Goal: Transaction & Acquisition: Subscribe to service/newsletter

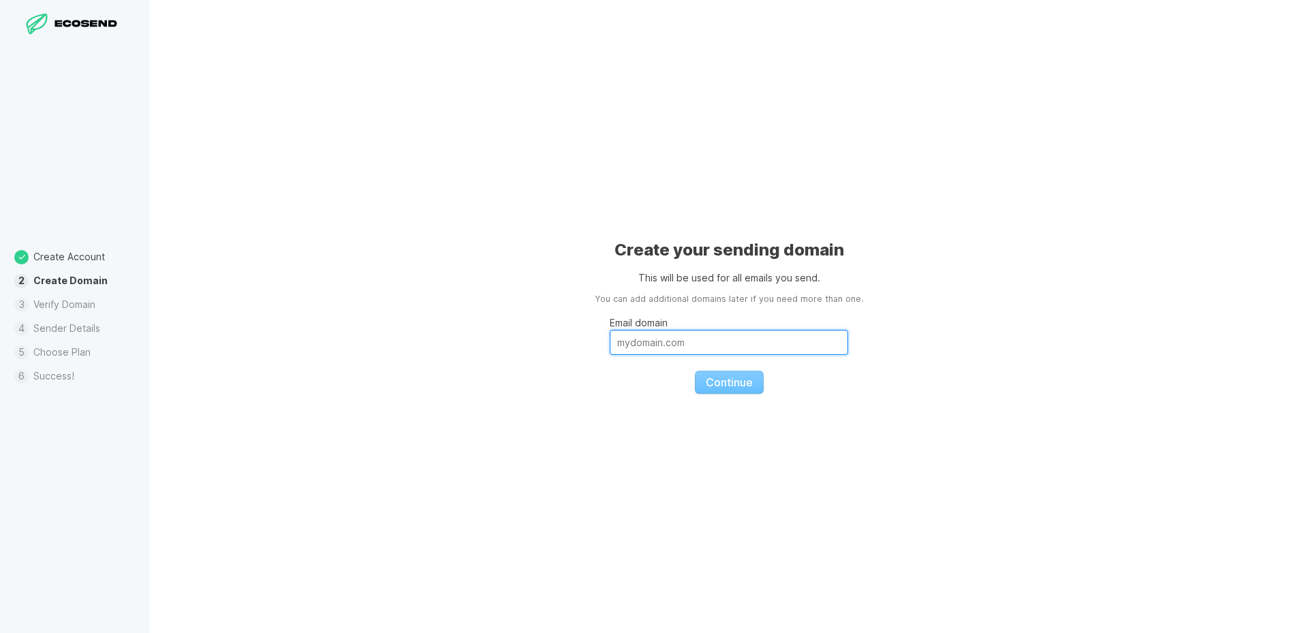
click at [643, 345] on input "Email domain" at bounding box center [729, 342] width 238 height 25
paste input "[DOMAIN_NAME]"
type input "[DOMAIN_NAME]"
click at [720, 379] on span "Continue" at bounding box center [729, 382] width 47 height 14
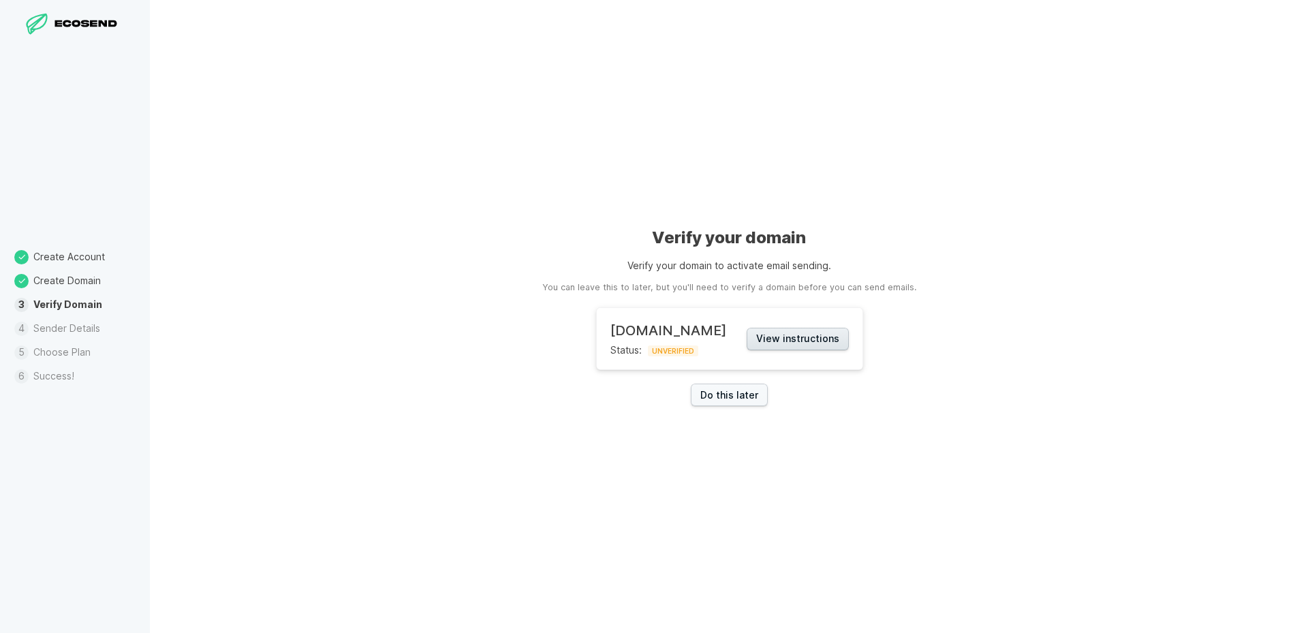
click at [792, 341] on button "View instructions" at bounding box center [798, 339] width 102 height 22
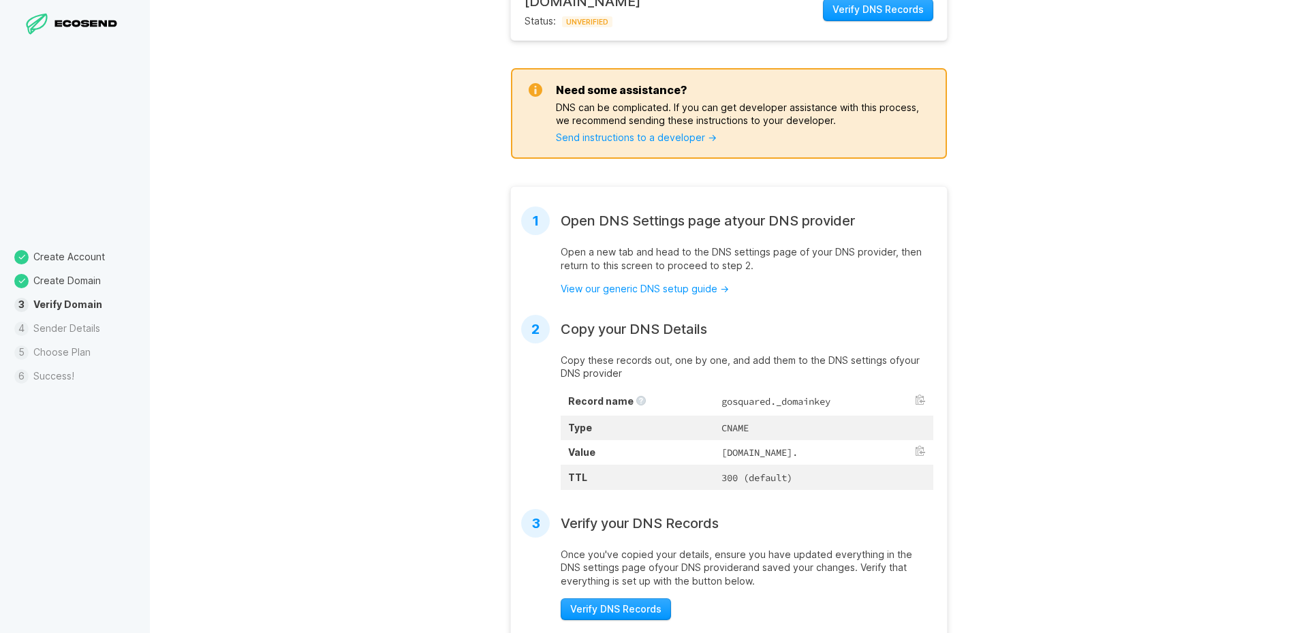
scroll to position [232, 0]
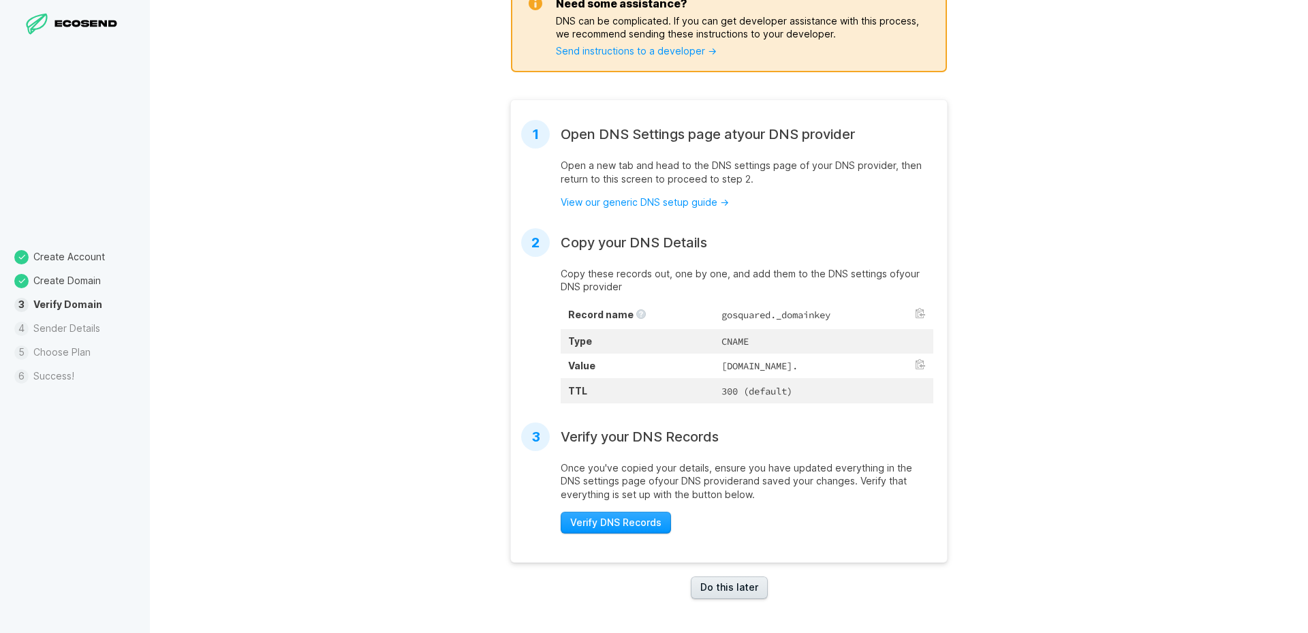
click at [721, 589] on link "Do this later" at bounding box center [729, 587] width 77 height 22
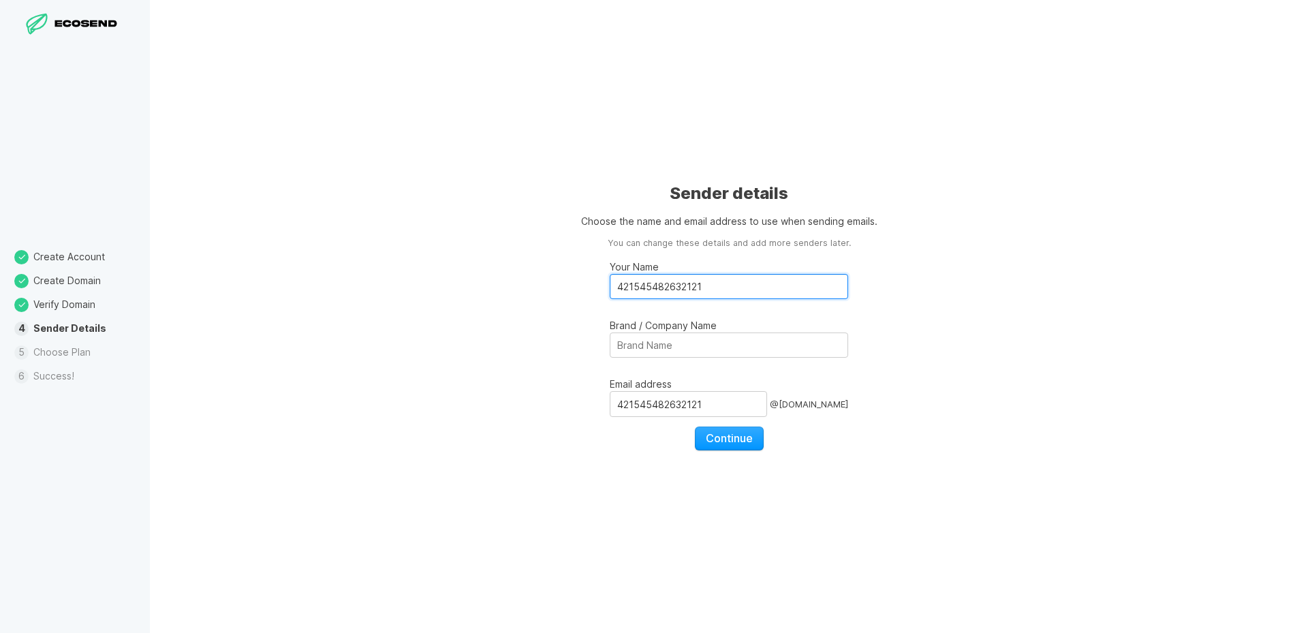
drag, startPoint x: 716, startPoint y: 286, endPoint x: 580, endPoint y: 281, distance: 135.7
click at [580, 281] on div "Sender details Choose the name and email address to use when sending emails. Yo…" at bounding box center [729, 316] width 1158 height 633
type input "[PERSON_NAME]"
click at [663, 352] on input "Brand / Company Name" at bounding box center [729, 344] width 238 height 25
click at [670, 412] on input "421545482632121" at bounding box center [688, 404] width 157 height 26
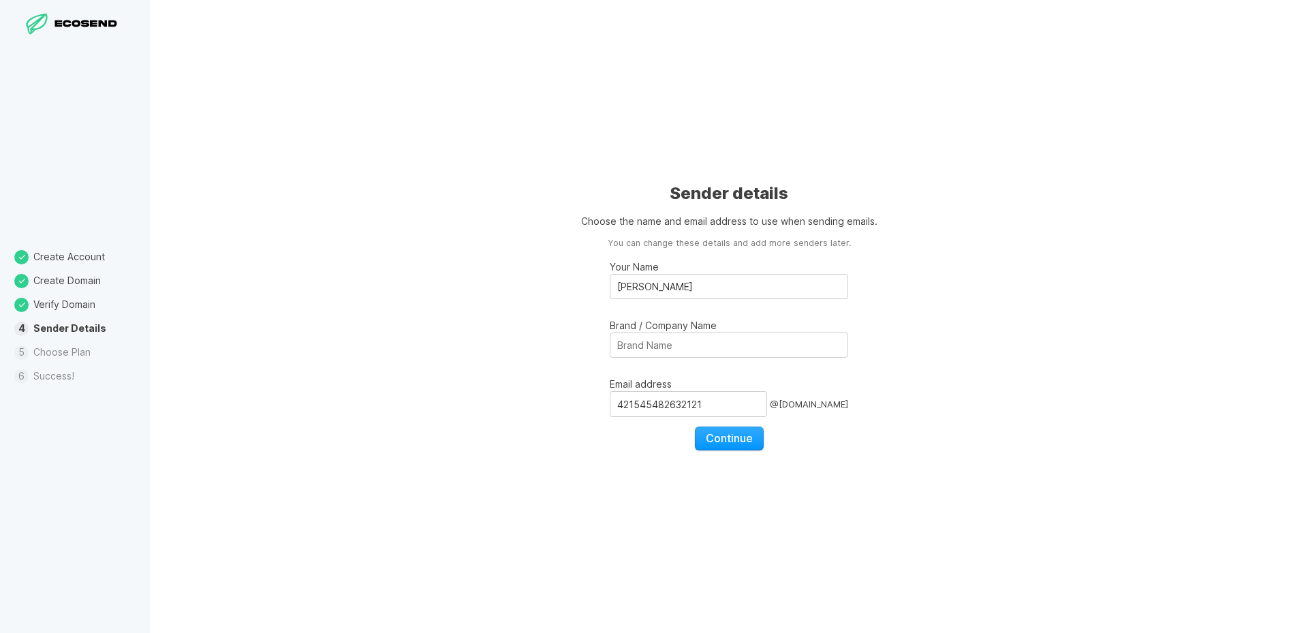
click at [733, 452] on div "Sender details Choose the name and email address to use when sending emails. Yo…" at bounding box center [729, 316] width 1158 height 633
click at [736, 443] on span "Continue" at bounding box center [729, 438] width 47 height 14
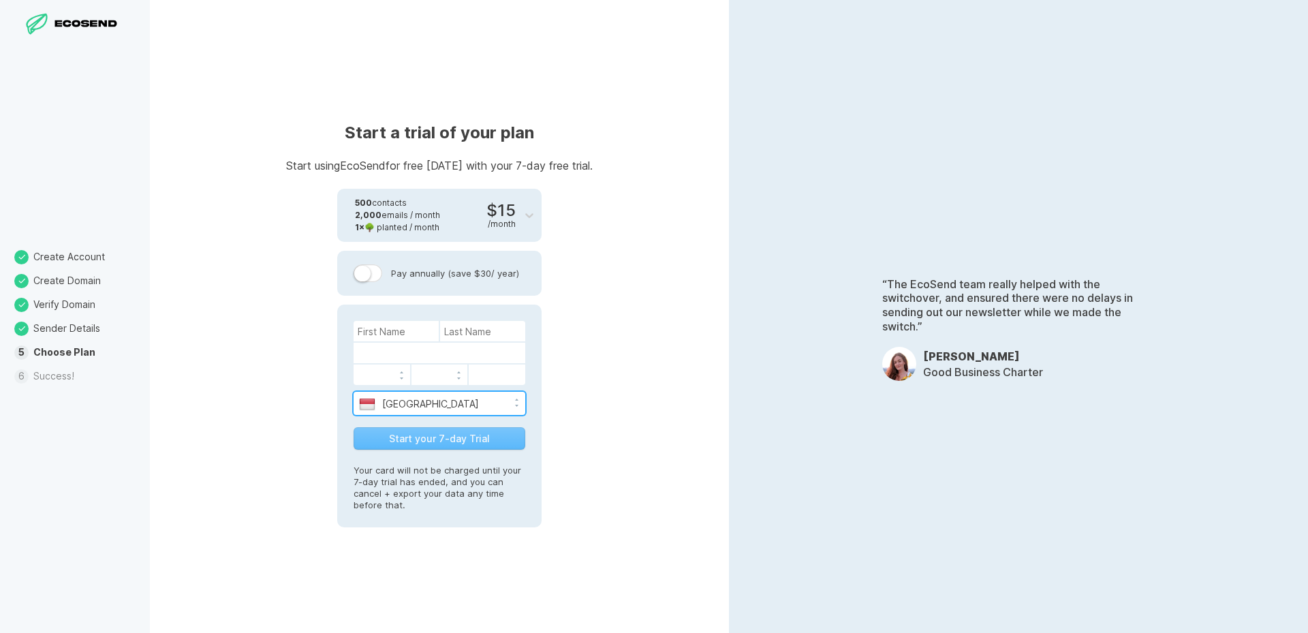
click at [382, 403] on select "[GEOGRAPHIC_DATA] [GEOGRAPHIC_DATA] [GEOGRAPHIC_DATA] [GEOGRAPHIC_DATA] [US_STA…" at bounding box center [440, 402] width 172 height 20
select select "US"
click at [354, 392] on select "[GEOGRAPHIC_DATA] [GEOGRAPHIC_DATA] [GEOGRAPHIC_DATA] [GEOGRAPHIC_DATA] [US_STA…" at bounding box center [440, 402] width 172 height 20
click at [375, 276] on label at bounding box center [368, 273] width 29 height 18
click at [0, 0] on input "Pay annually (save $30 / year)" at bounding box center [0, 0] width 0 height 0
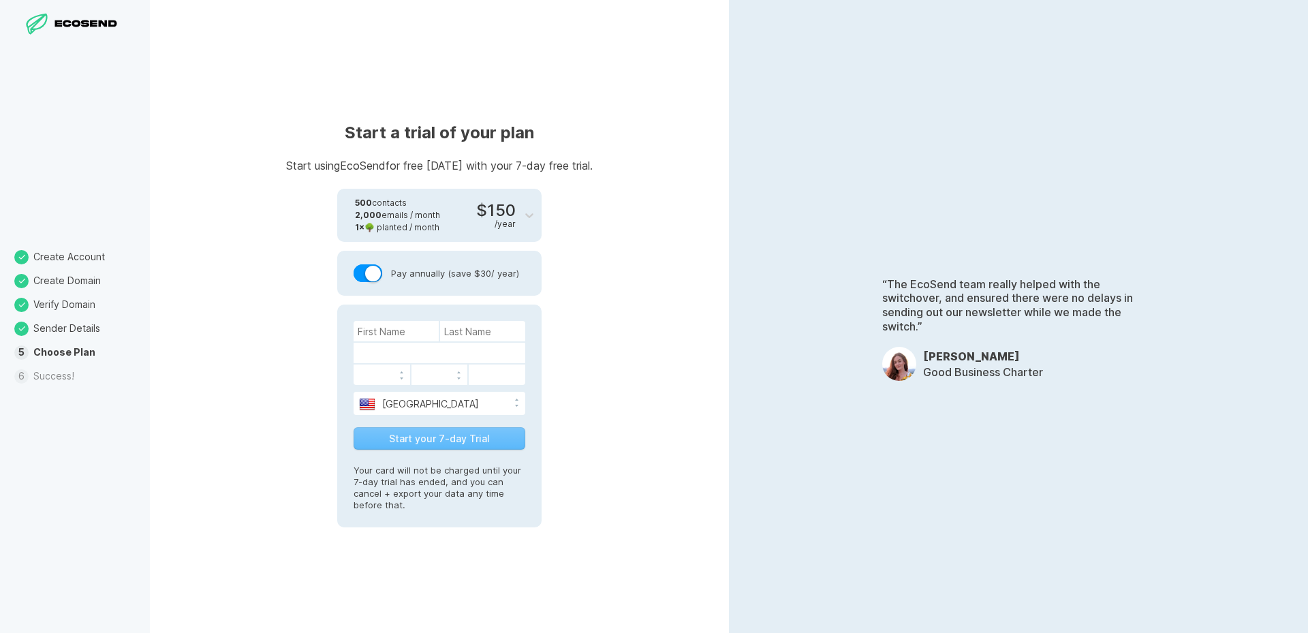
click at [366, 272] on label at bounding box center [368, 273] width 29 height 18
click at [0, 0] on input "Pay annually (save $30 / year)" at bounding box center [0, 0] width 0 height 0
click at [397, 330] on input at bounding box center [396, 331] width 85 height 20
paste input "[CREDIT_CARD_NUMBER]"
type input "[CREDIT_CARD_NUMBER]"
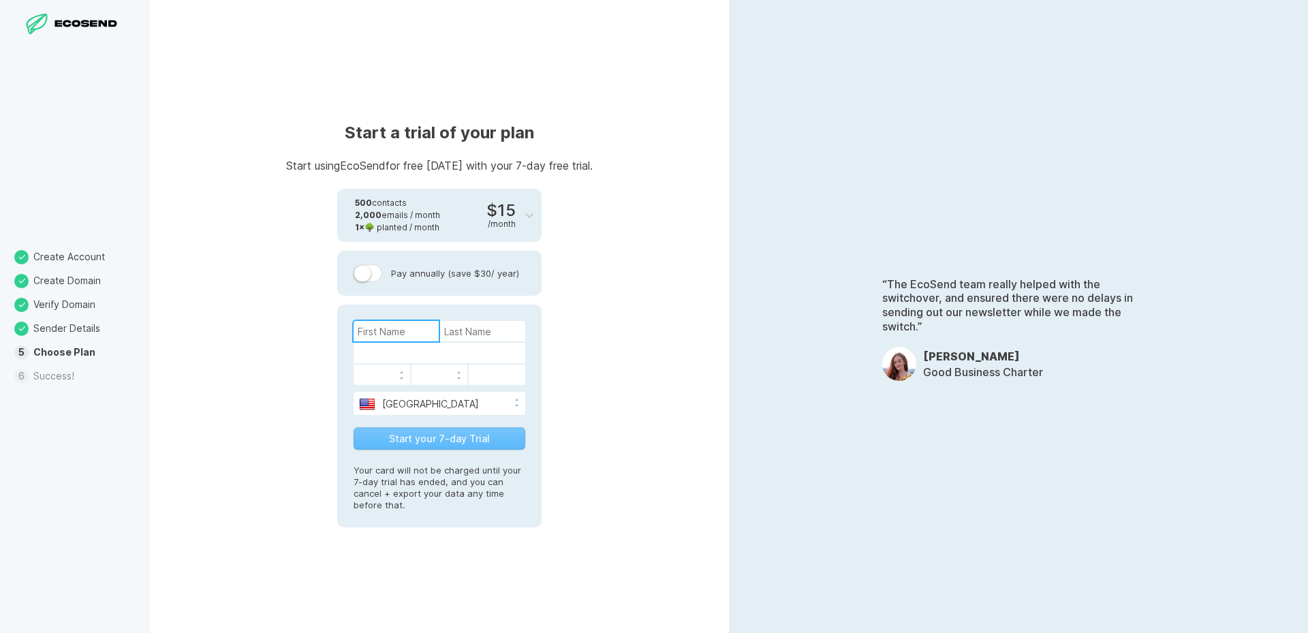
paste input "[PERSON_NAME]"
click at [404, 332] on input "[PERSON_NAME]" at bounding box center [396, 331] width 85 height 20
type input "[PERSON_NAME]"
click at [468, 331] on input at bounding box center [482, 331] width 85 height 20
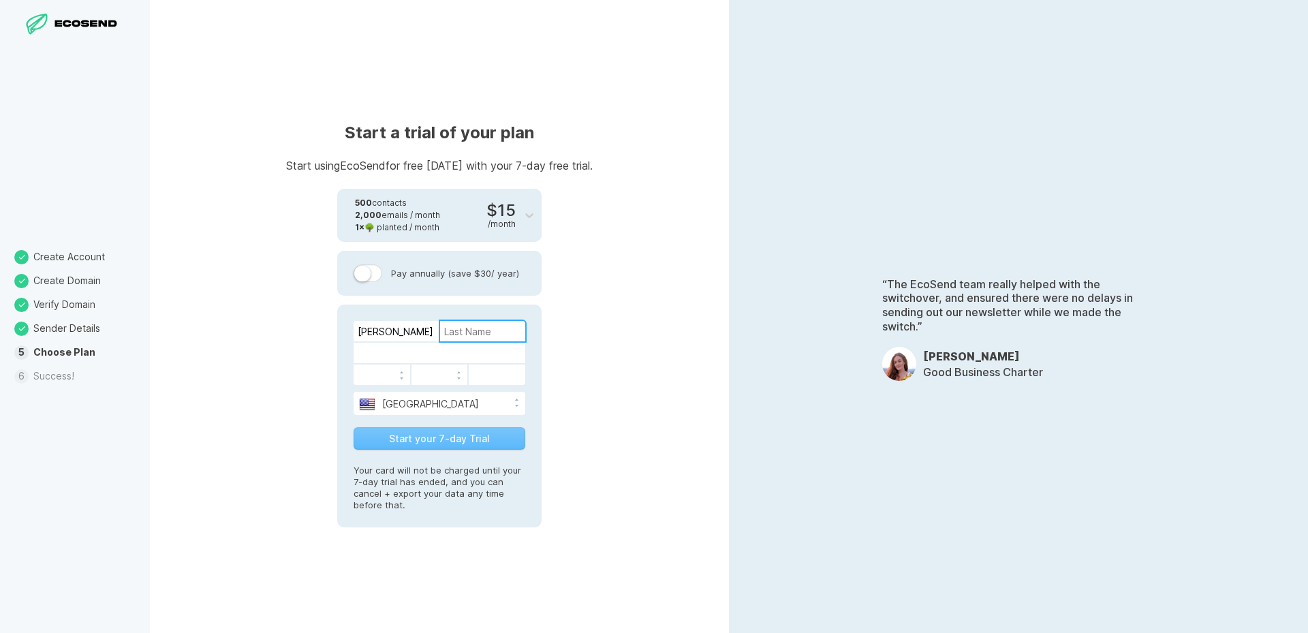
paste input "[PERSON_NAME]"
type input "[PERSON_NAME]"
click at [444, 439] on button "Start your 7-day Trial" at bounding box center [440, 438] width 172 height 22
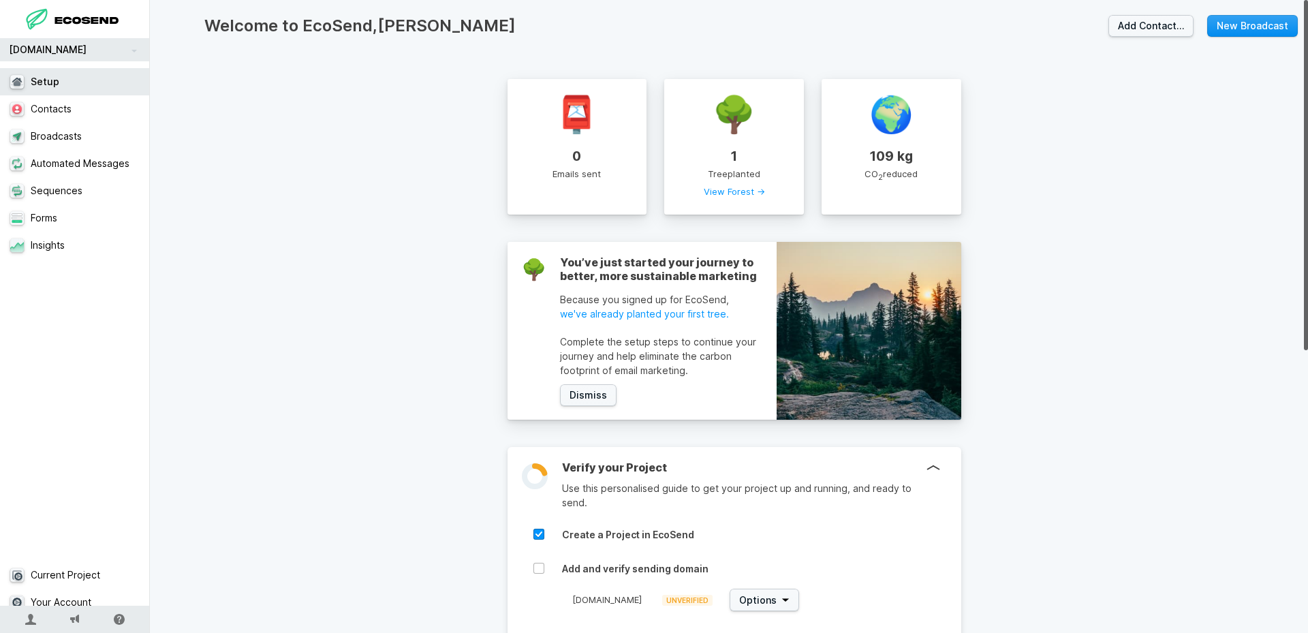
click at [1226, 18] on link "New Broadcast" at bounding box center [1252, 26] width 91 height 22
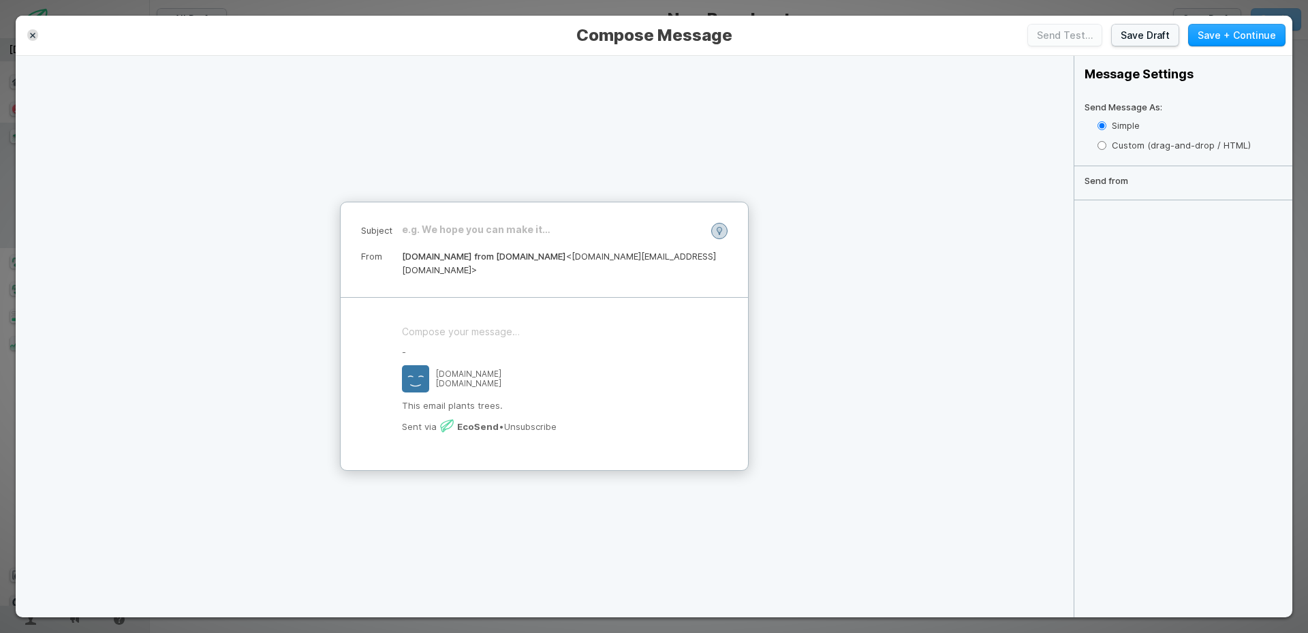
click at [30, 36] on icon "button" at bounding box center [32, 35] width 5 height 5
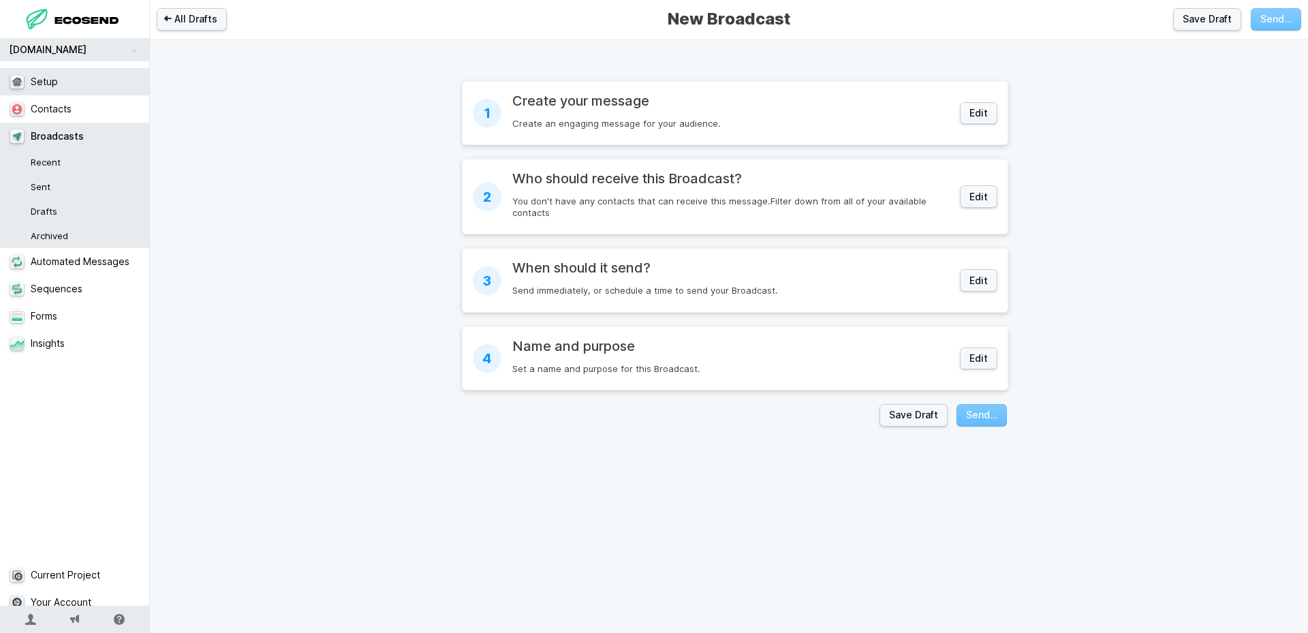
click at [40, 84] on link "Setup" at bounding box center [80, 81] width 160 height 27
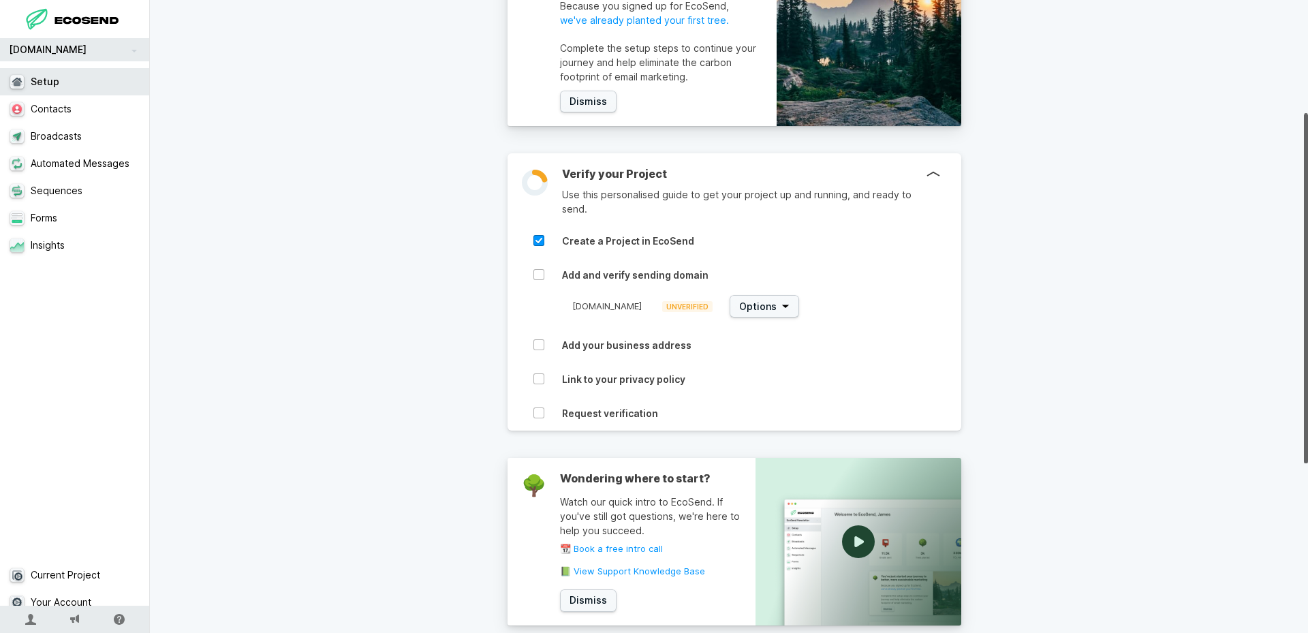
scroll to position [204, 0]
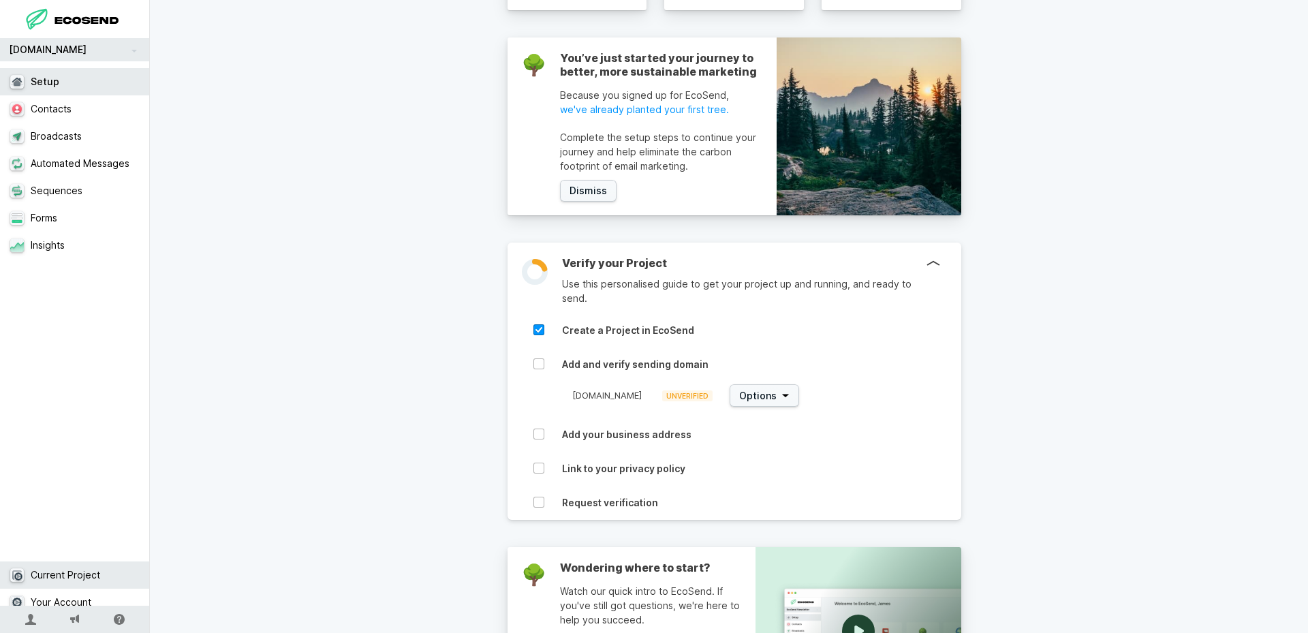
click at [76, 565] on link "Current Project" at bounding box center [80, 574] width 160 height 27
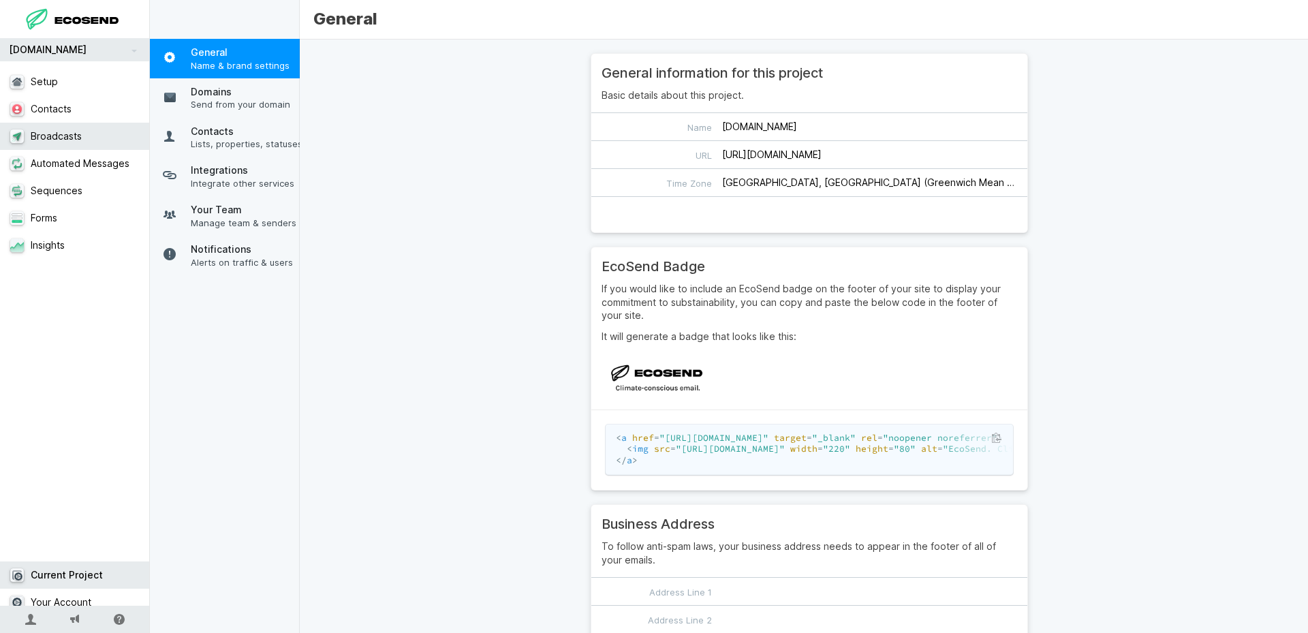
click at [50, 138] on link "Broadcasts" at bounding box center [80, 136] width 160 height 27
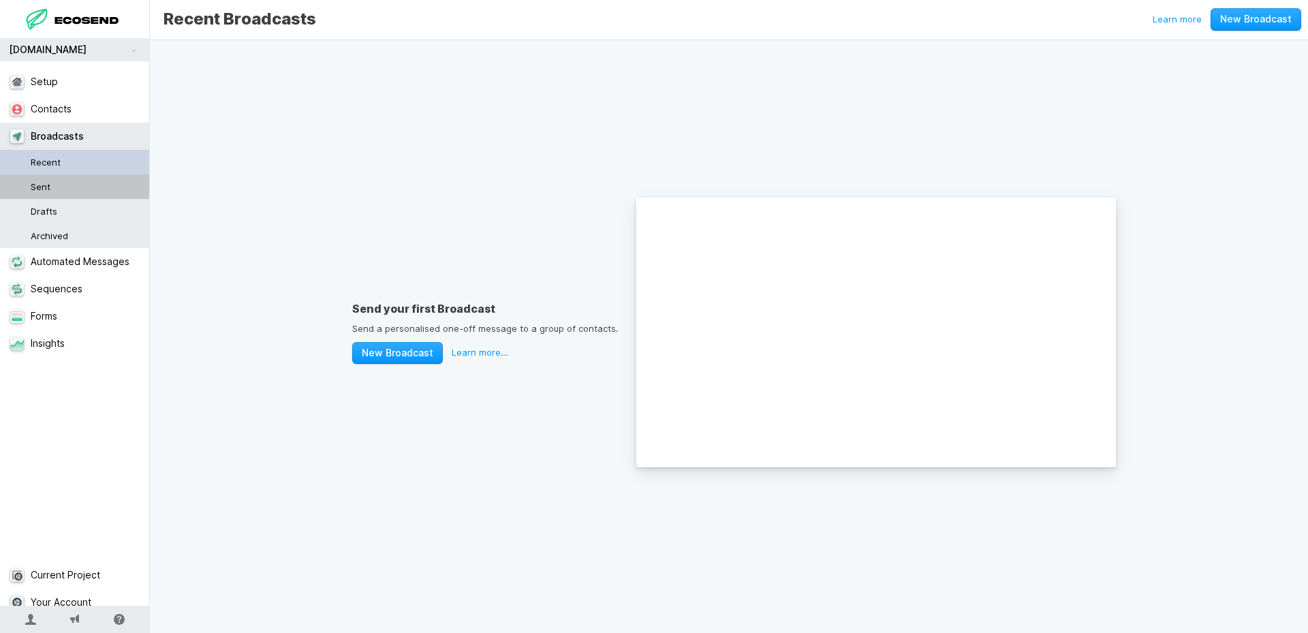
click at [46, 183] on link "Sent" at bounding box center [80, 186] width 160 height 25
click at [48, 161] on link "Recent" at bounding box center [80, 162] width 160 height 25
click at [379, 344] on link "New Broadcast" at bounding box center [397, 353] width 91 height 22
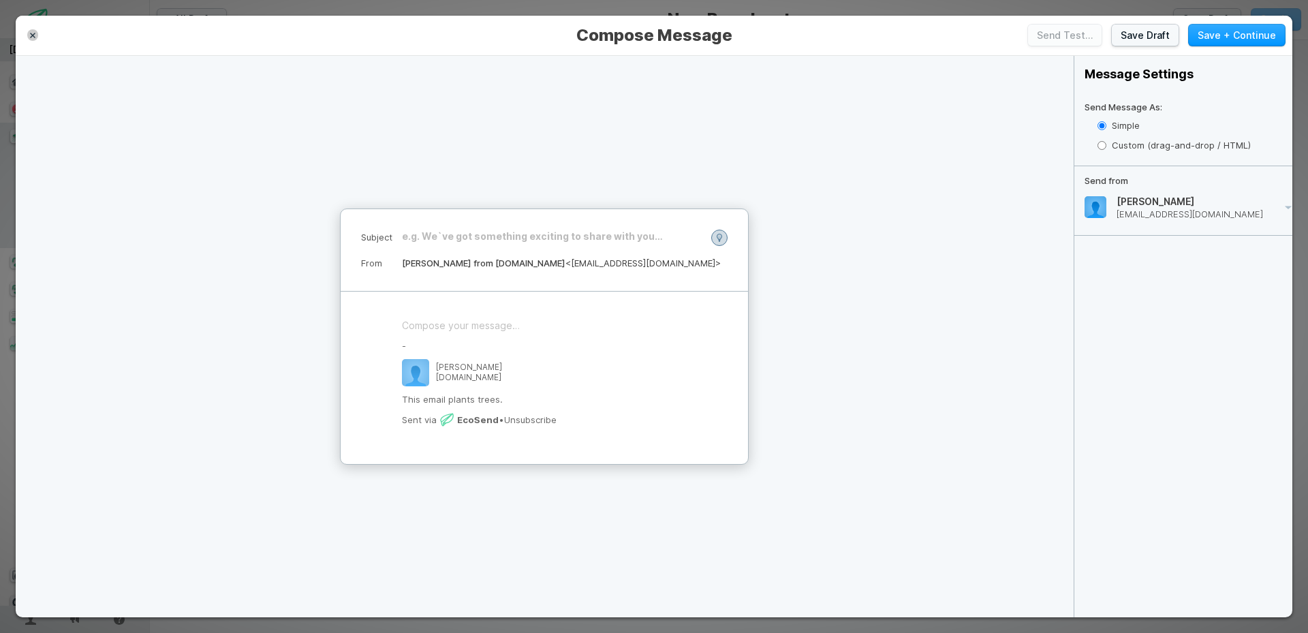
click at [29, 34] on button "button" at bounding box center [32, 34] width 11 height 11
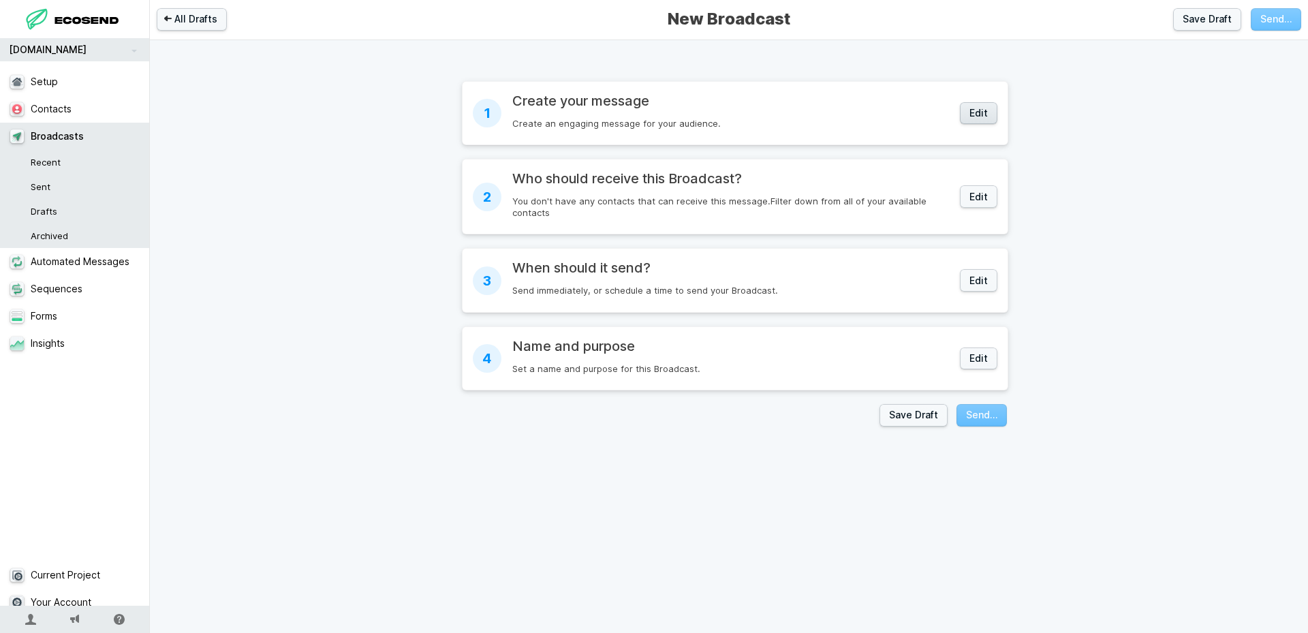
click at [972, 111] on button "Edit" at bounding box center [978, 113] width 37 height 22
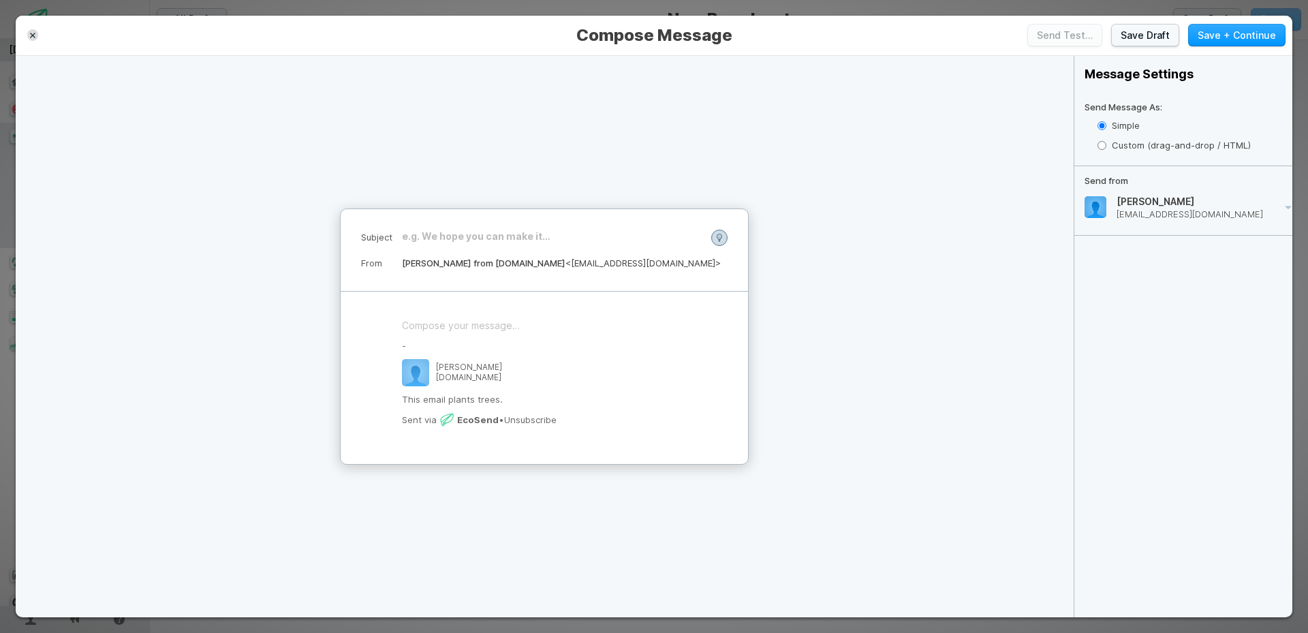
click at [1143, 142] on label "Custom (drag-and-drop / HTML)" at bounding box center [1195, 146] width 195 height 20
click at [1106, 142] on input "Custom (drag-and-drop / HTML)" at bounding box center [1102, 145] width 9 height 9
radio input "true"
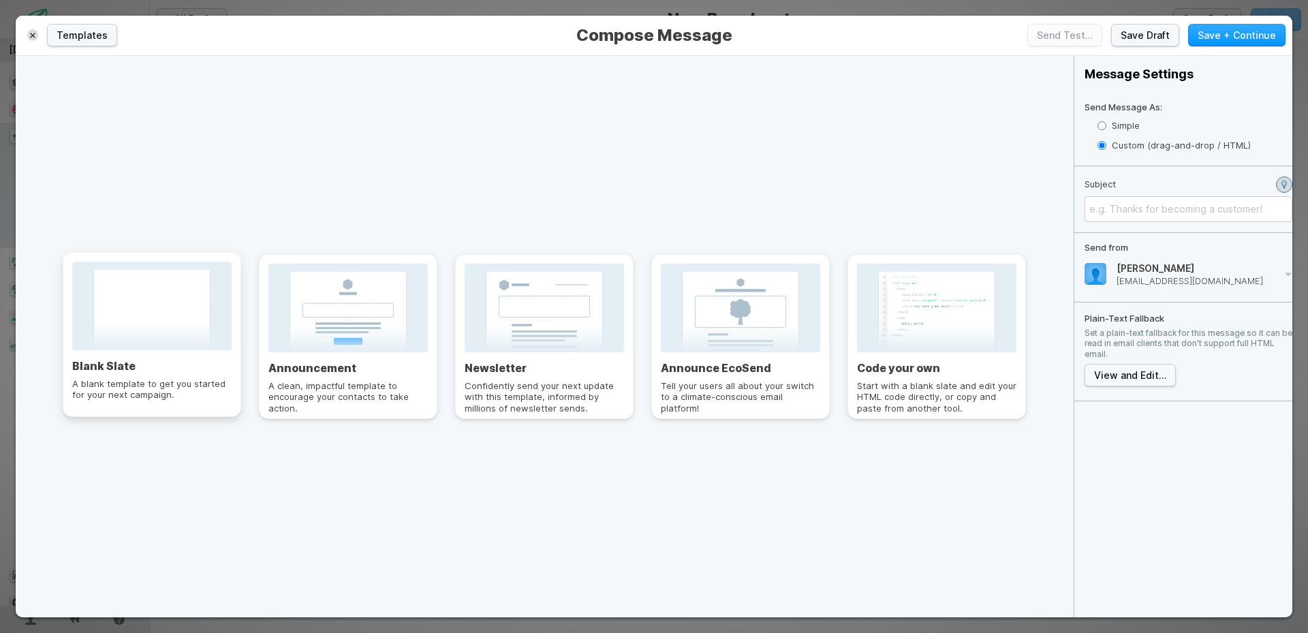
click at [154, 354] on div at bounding box center [151, 310] width 159 height 97
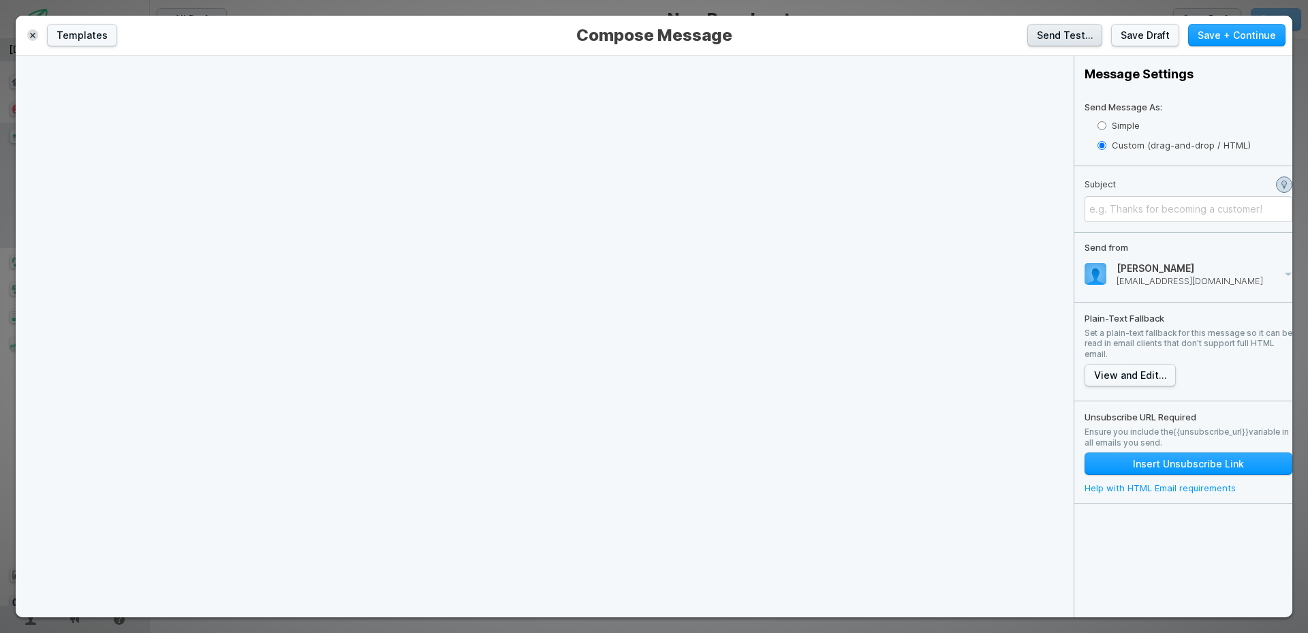
click at [1072, 40] on button "Send Test…" at bounding box center [1064, 35] width 75 height 22
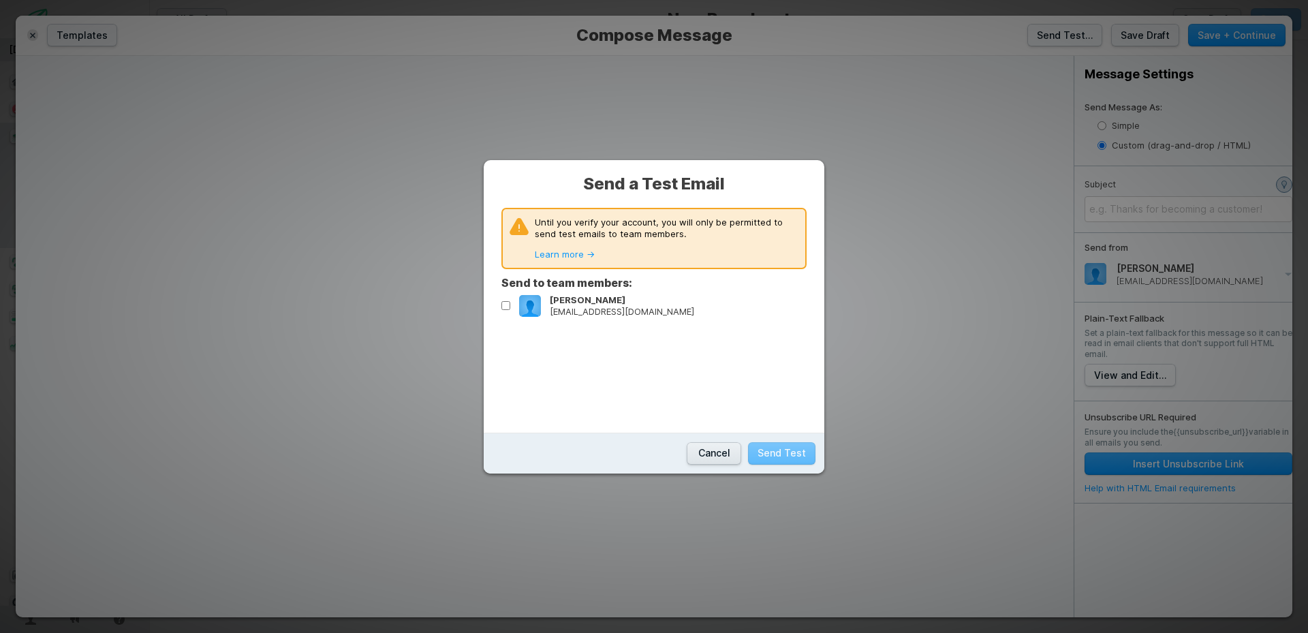
click at [702, 452] on button "Cancel" at bounding box center [714, 453] width 55 height 22
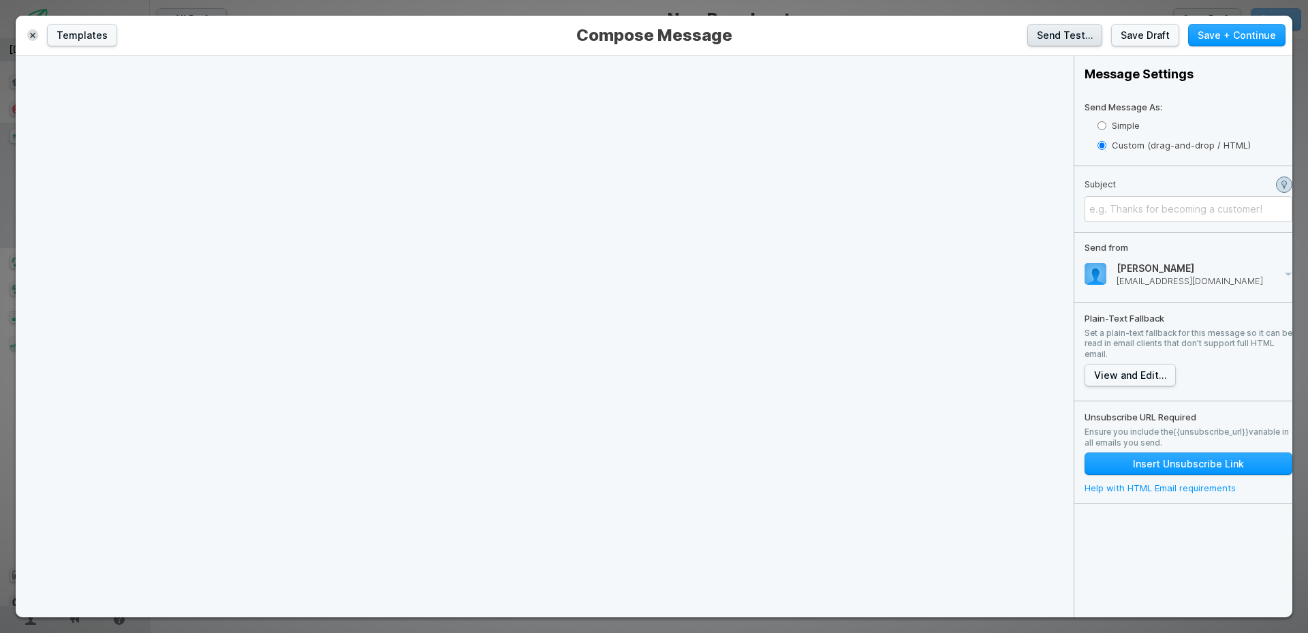
click at [1062, 36] on button "Send Test…" at bounding box center [1064, 35] width 75 height 22
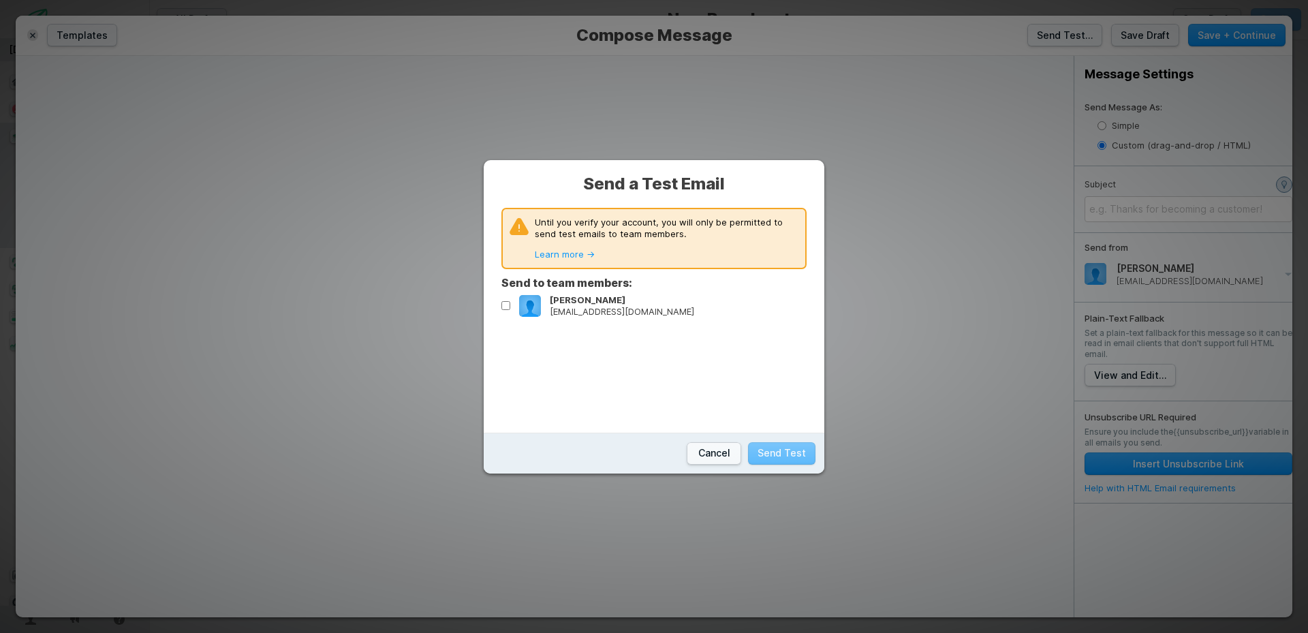
click at [561, 243] on div "Until you verify your account, you will only be permitted to send test emails t…" at bounding box center [668, 239] width 266 height 44
click at [508, 305] on input "Pablo [EMAIL_ADDRESS][DOMAIN_NAME]" at bounding box center [505, 305] width 9 height 9
checkbox input "true"
click at [779, 454] on button "Send Test" at bounding box center [781, 453] width 67 height 22
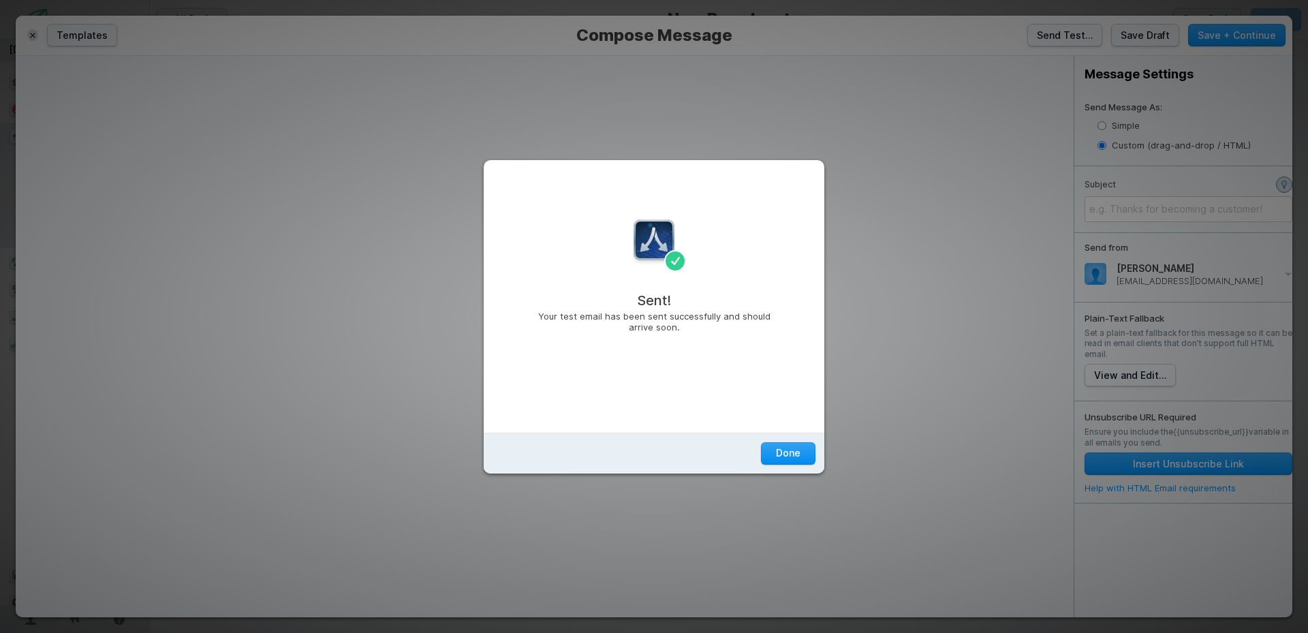
click at [778, 452] on span "Done" at bounding box center [788, 453] width 25 height 14
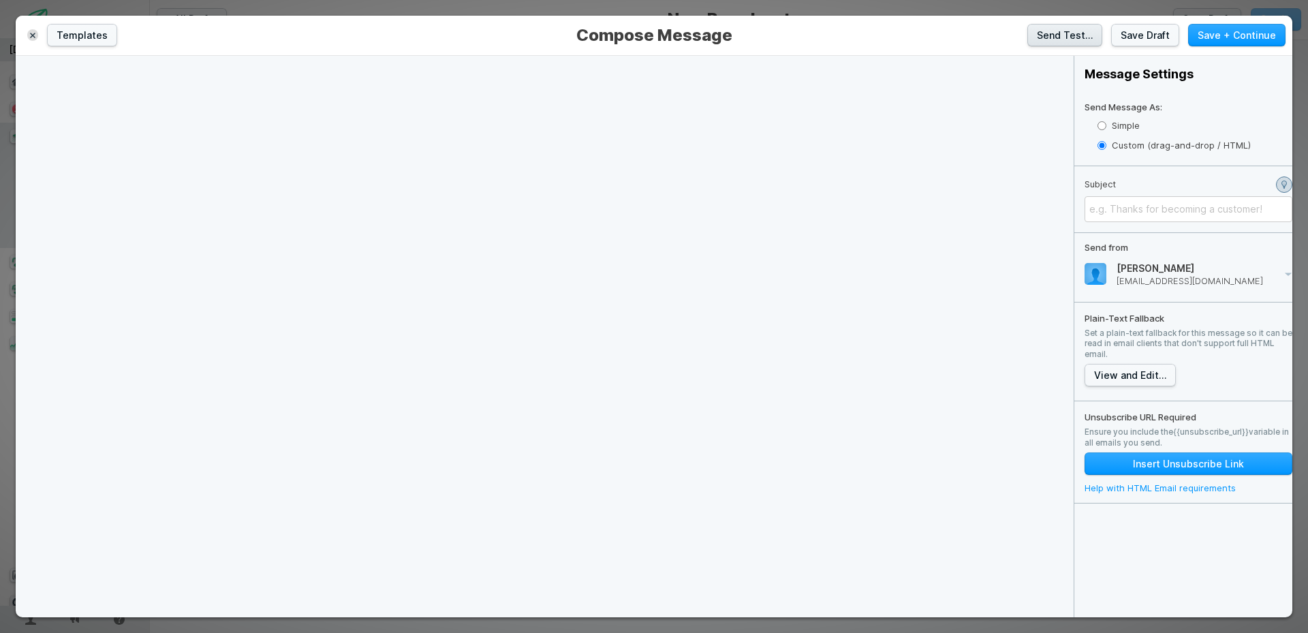
click at [1070, 29] on button "Send Test…" at bounding box center [1064, 35] width 75 height 22
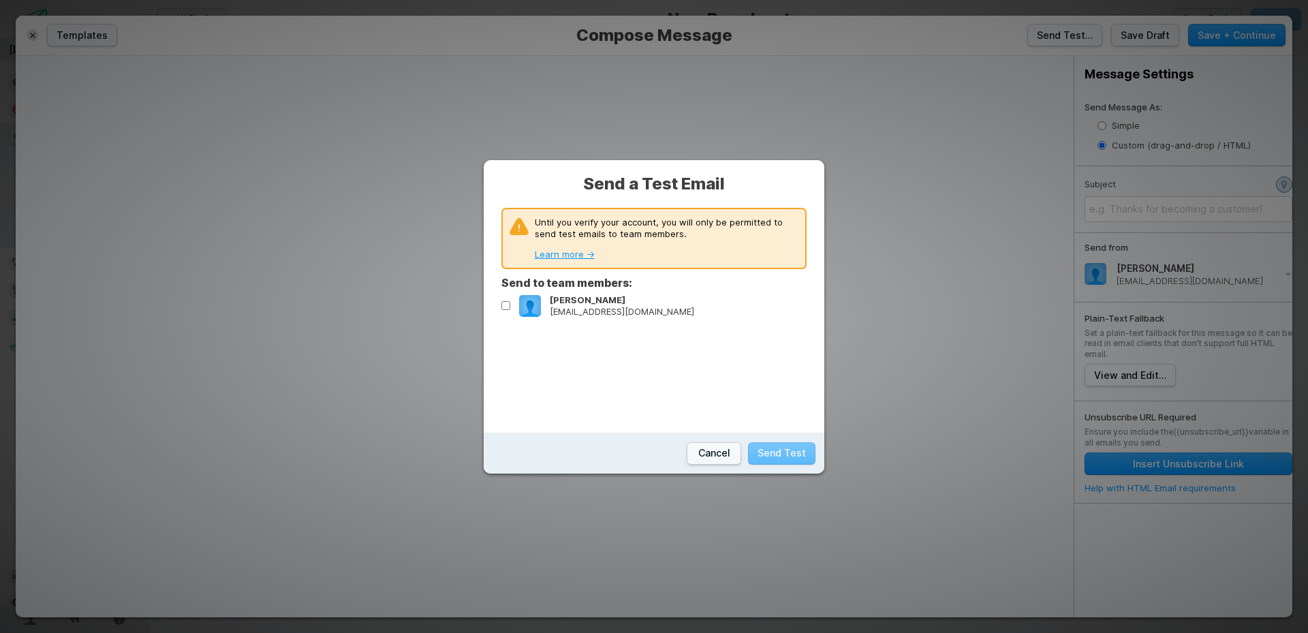
click at [553, 255] on link "Learn more →" at bounding box center [565, 254] width 60 height 11
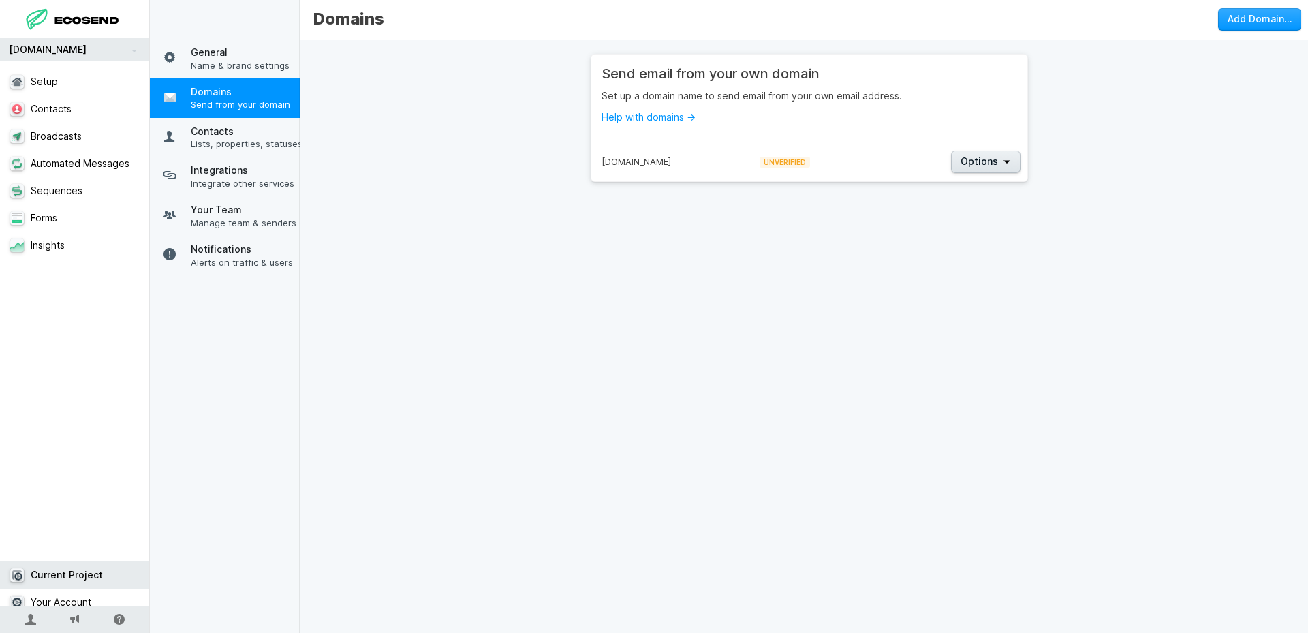
click at [961, 160] on span "Options" at bounding box center [979, 162] width 37 height 14
click at [974, 187] on span "View Details" at bounding box center [991, 184] width 76 height 11
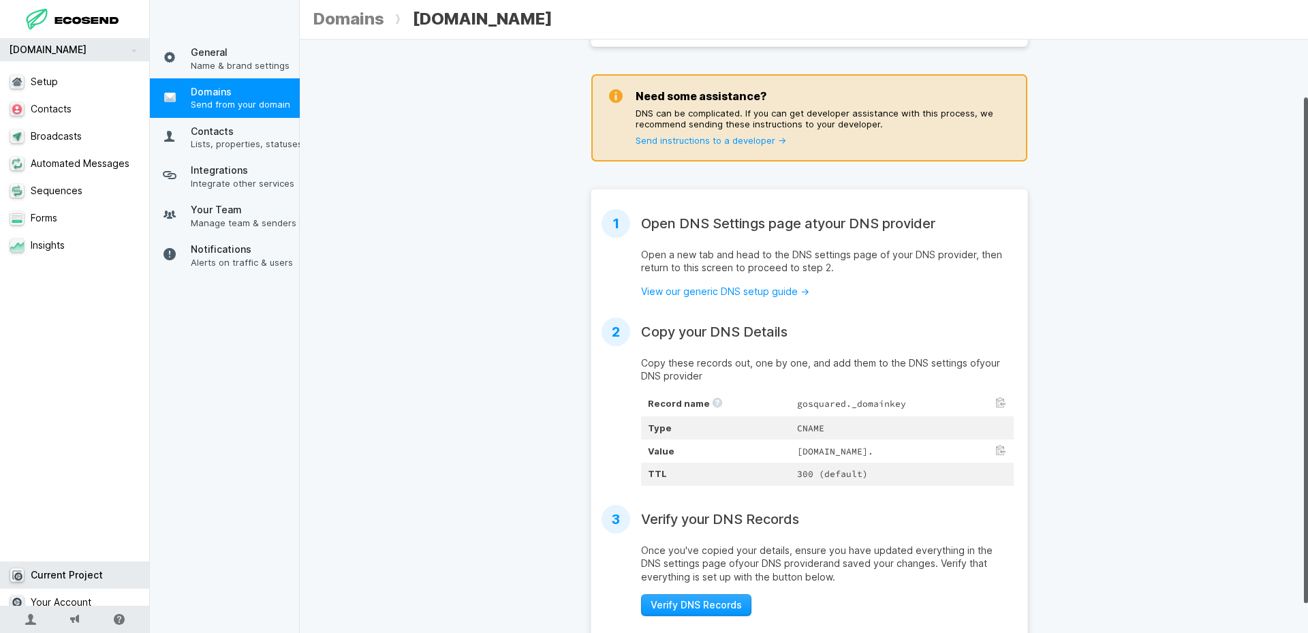
scroll to position [103, 0]
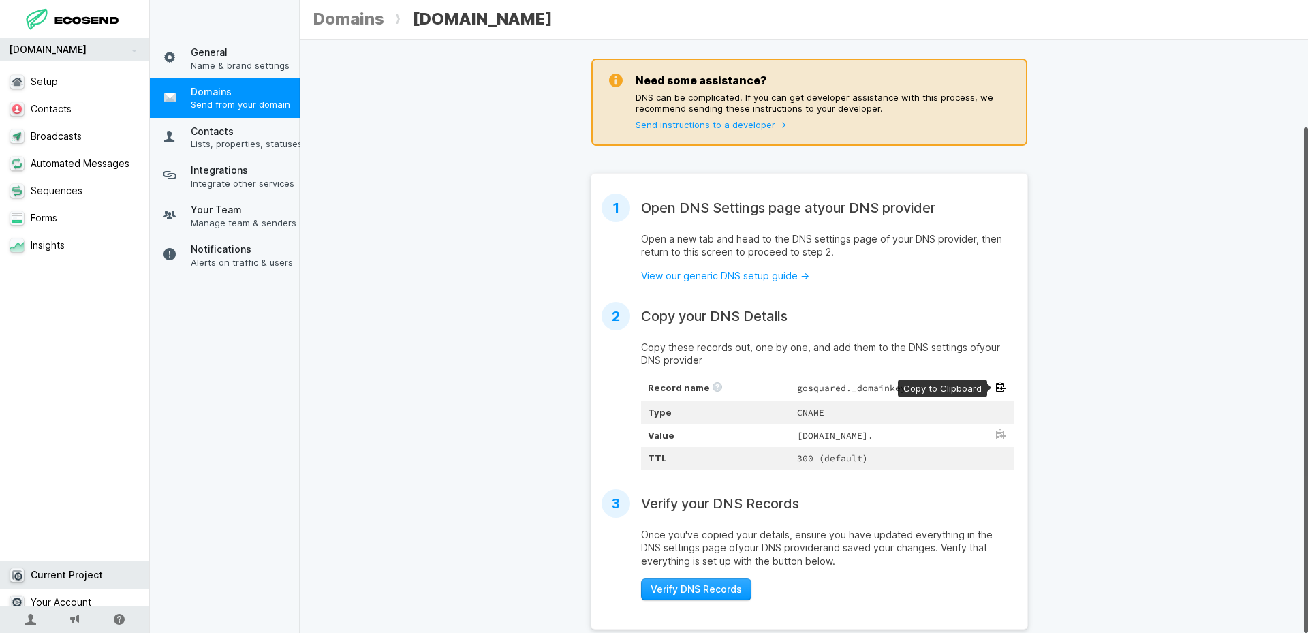
click at [995, 382] on button at bounding box center [1000, 387] width 11 height 11
click at [996, 429] on button at bounding box center [1000, 434] width 11 height 11
click at [995, 382] on button at bounding box center [1000, 387] width 11 height 11
click at [995, 429] on button at bounding box center [1000, 434] width 11 height 11
click at [685, 589] on button "Verify DNS Records" at bounding box center [696, 589] width 110 height 22
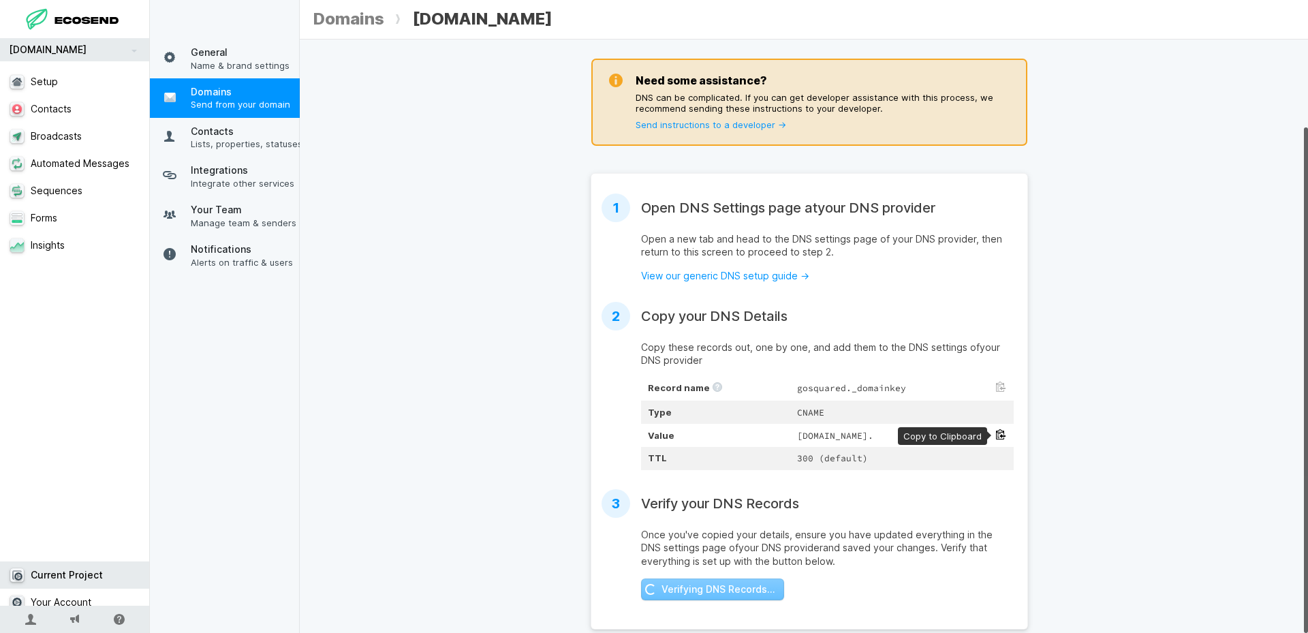
click at [999, 429] on button at bounding box center [1000, 434] width 11 height 11
click at [758, 270] on link "View our generic DNS setup guide →" at bounding box center [725, 276] width 168 height 12
click at [694, 583] on span "Verify DNS Records" at bounding box center [696, 590] width 91 height 14
click at [676, 583] on span "Verify DNS Records" at bounding box center [696, 590] width 91 height 14
click at [672, 585] on span "Verify DNS Records" at bounding box center [696, 590] width 91 height 14
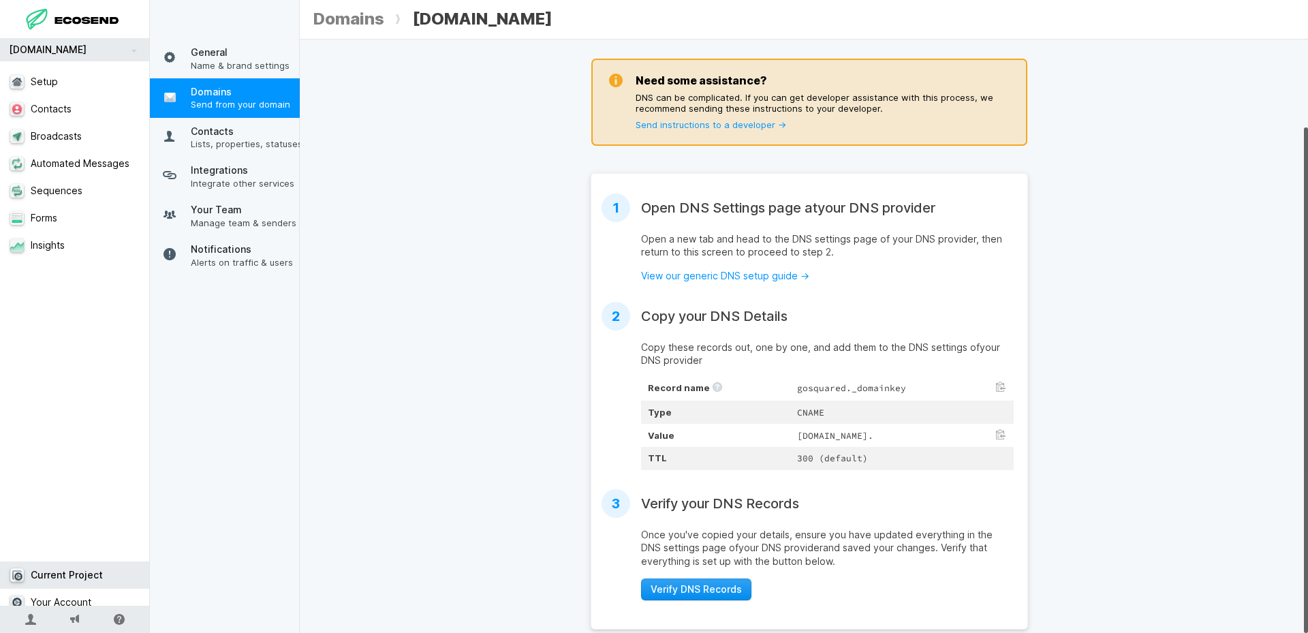
click at [672, 585] on span "Verify DNS Records" at bounding box center [696, 590] width 91 height 14
click at [688, 583] on span "Verify DNS Records" at bounding box center [696, 590] width 91 height 14
click at [691, 583] on span "Verify DNS Records" at bounding box center [696, 590] width 91 height 14
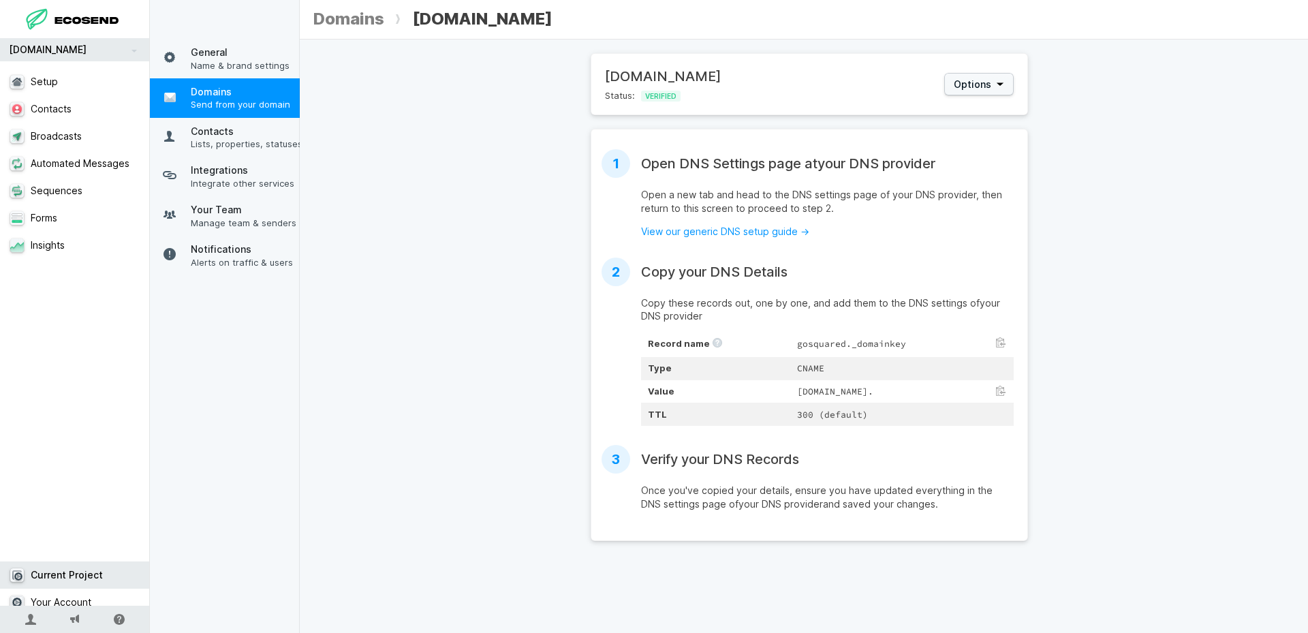
scroll to position [0, 0]
click at [57, 84] on link "Setup" at bounding box center [80, 81] width 160 height 27
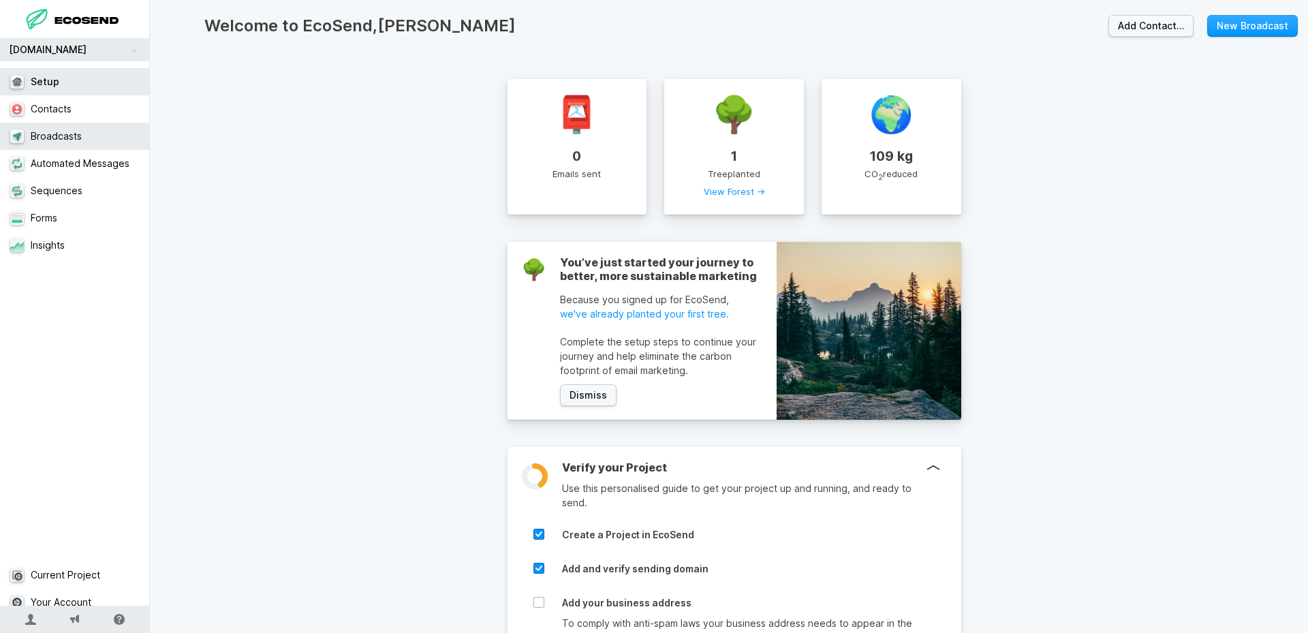
click at [88, 135] on link "Broadcasts" at bounding box center [80, 136] width 160 height 27
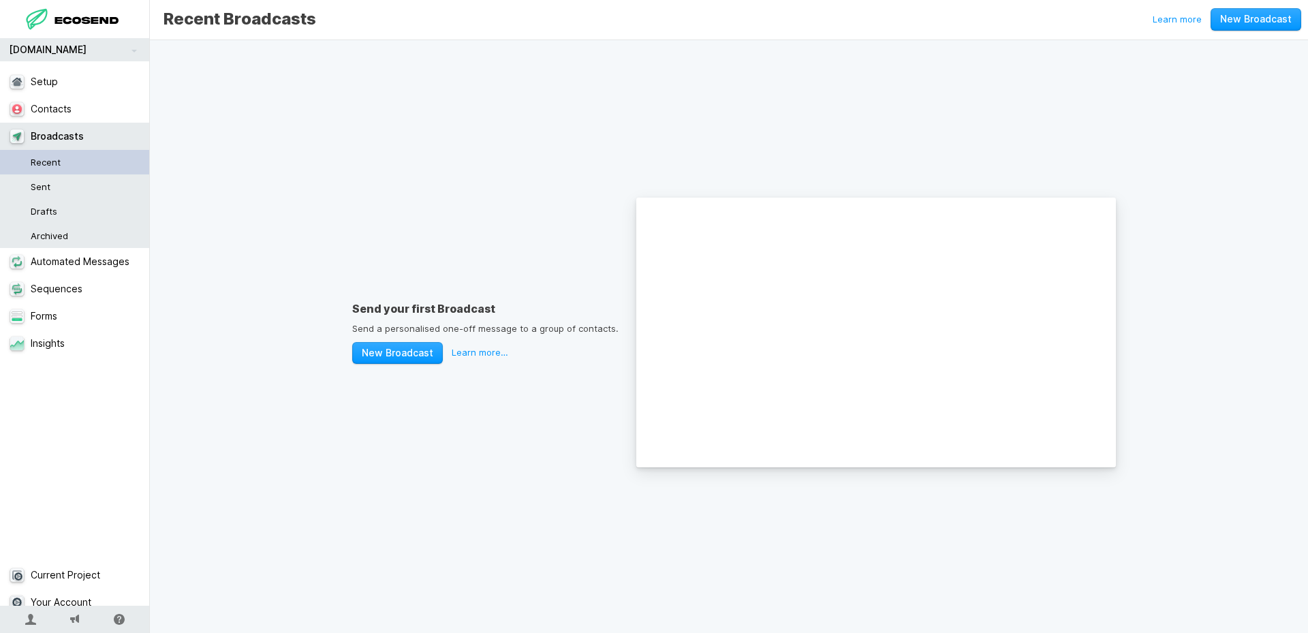
click at [71, 163] on link "Recent" at bounding box center [80, 162] width 160 height 25
click at [53, 166] on link "Recent" at bounding box center [80, 162] width 160 height 25
click at [55, 167] on link "Recent" at bounding box center [80, 162] width 160 height 25
click at [62, 189] on link "Sent" at bounding box center [80, 186] width 160 height 25
click at [61, 208] on link "Drafts" at bounding box center [80, 211] width 160 height 25
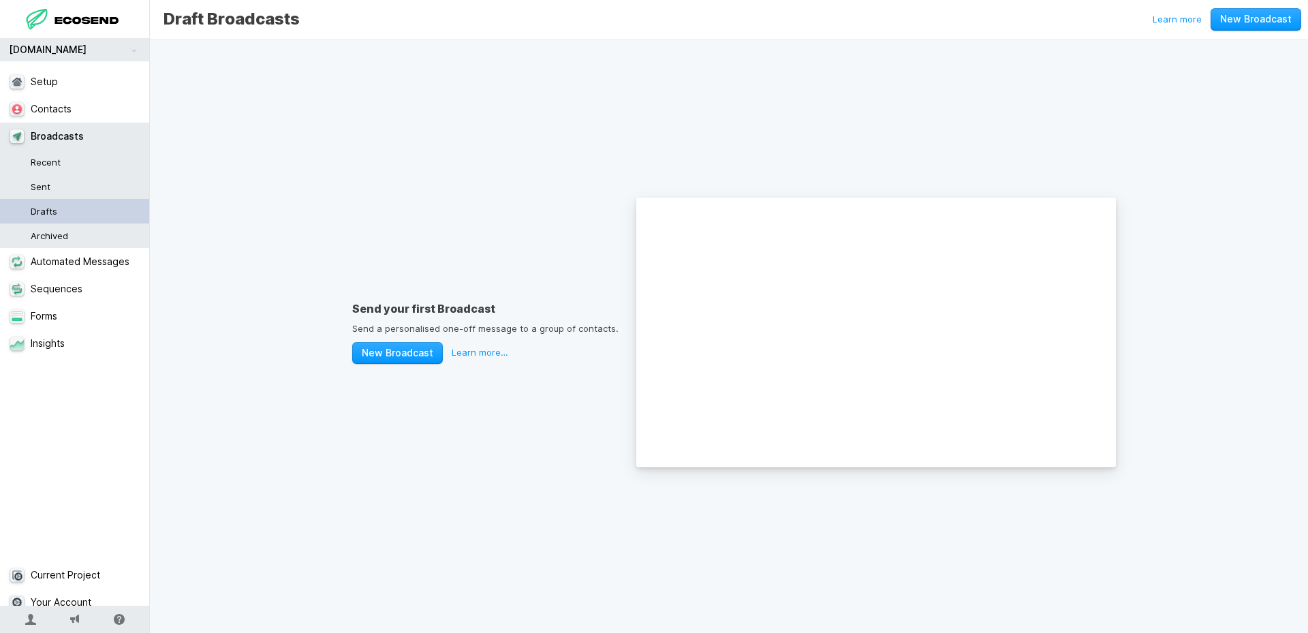
click at [55, 214] on link "Drafts" at bounding box center [80, 211] width 160 height 25
click at [388, 355] on link "New Broadcast" at bounding box center [397, 353] width 91 height 22
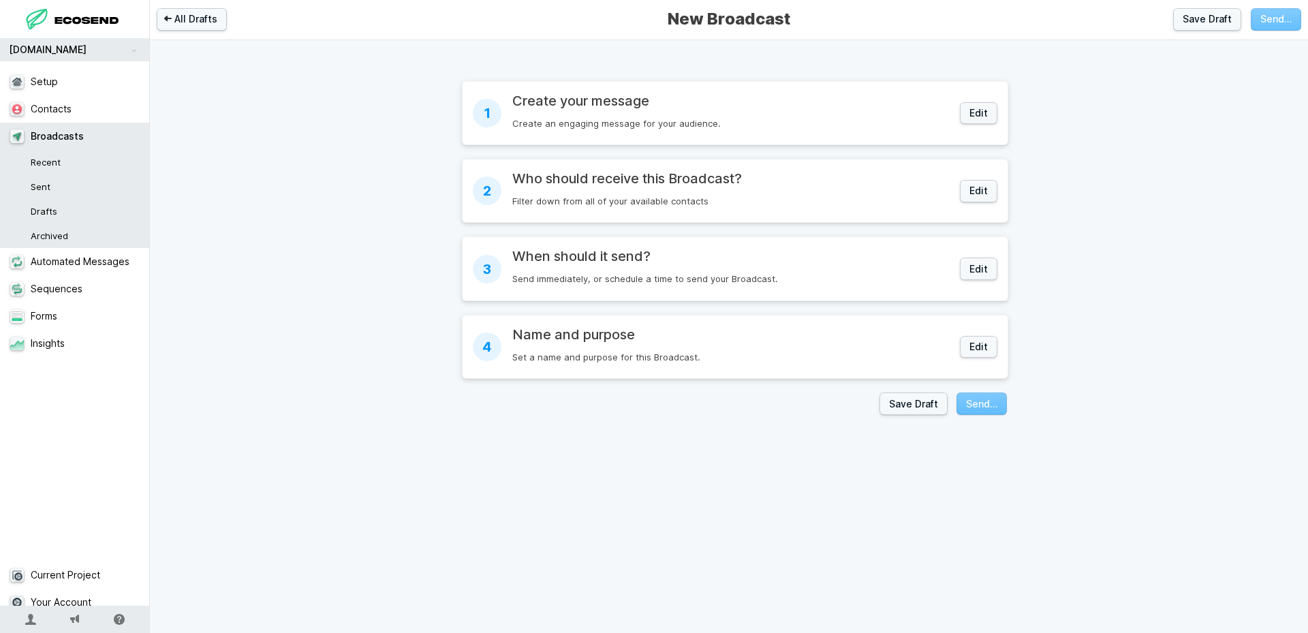
radio input "true"
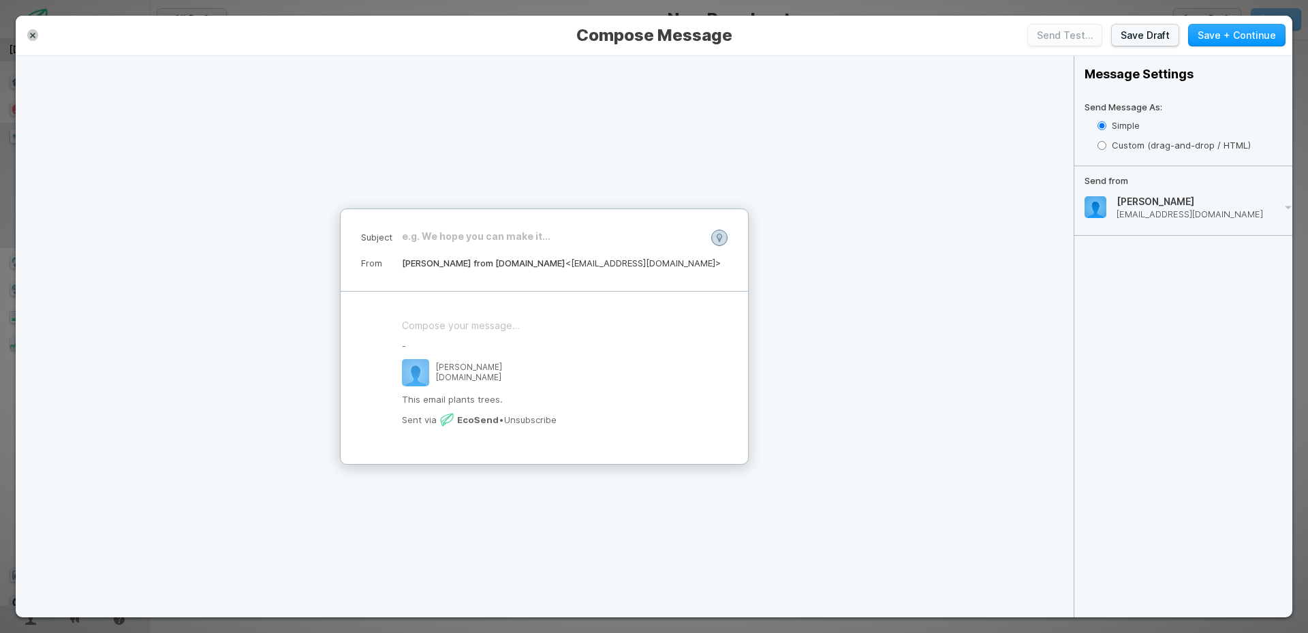
click at [30, 34] on icon "button" at bounding box center [32, 35] width 5 height 5
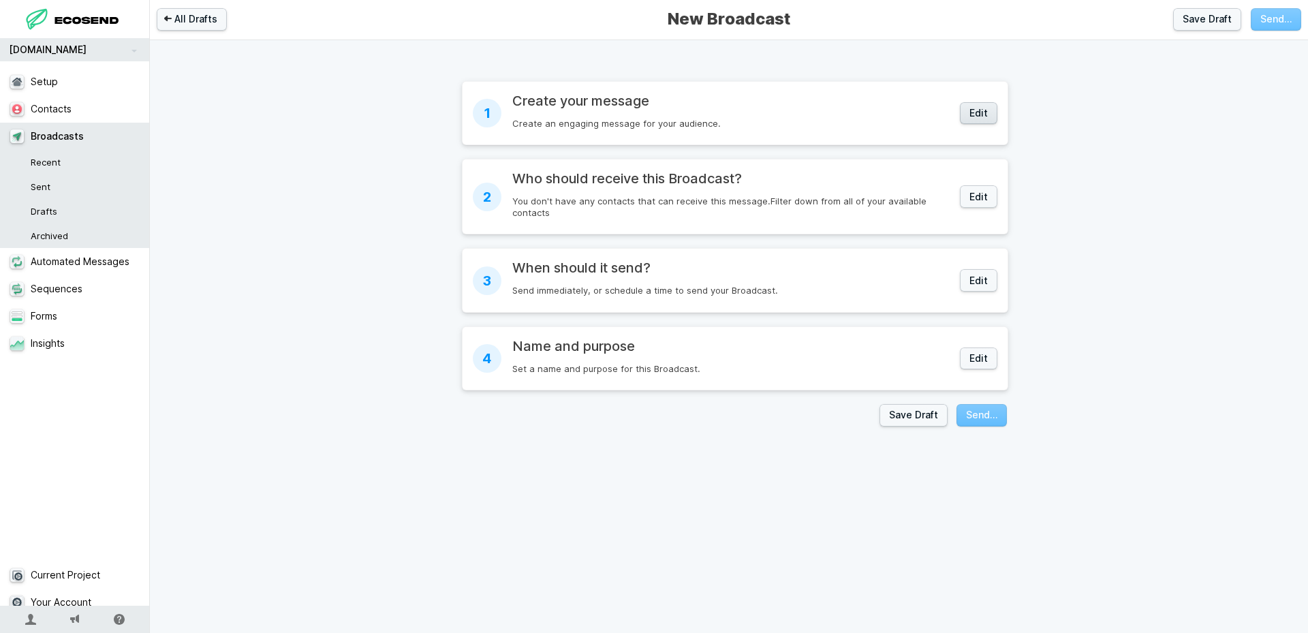
click at [963, 118] on button "Edit" at bounding box center [978, 113] width 37 height 22
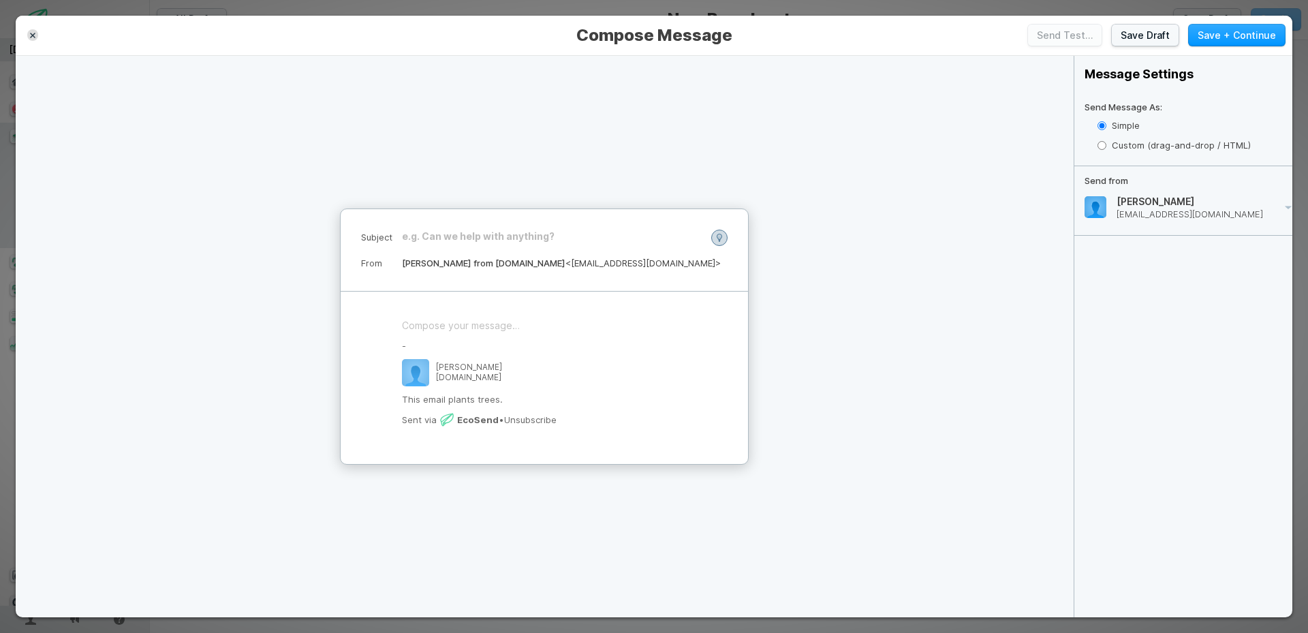
click at [1146, 147] on label "Custom (drag-and-drop / HTML)" at bounding box center [1195, 146] width 195 height 20
click at [1106, 147] on input "Custom (drag-and-drop / HTML)" at bounding box center [1102, 145] width 9 height 9
radio input "true"
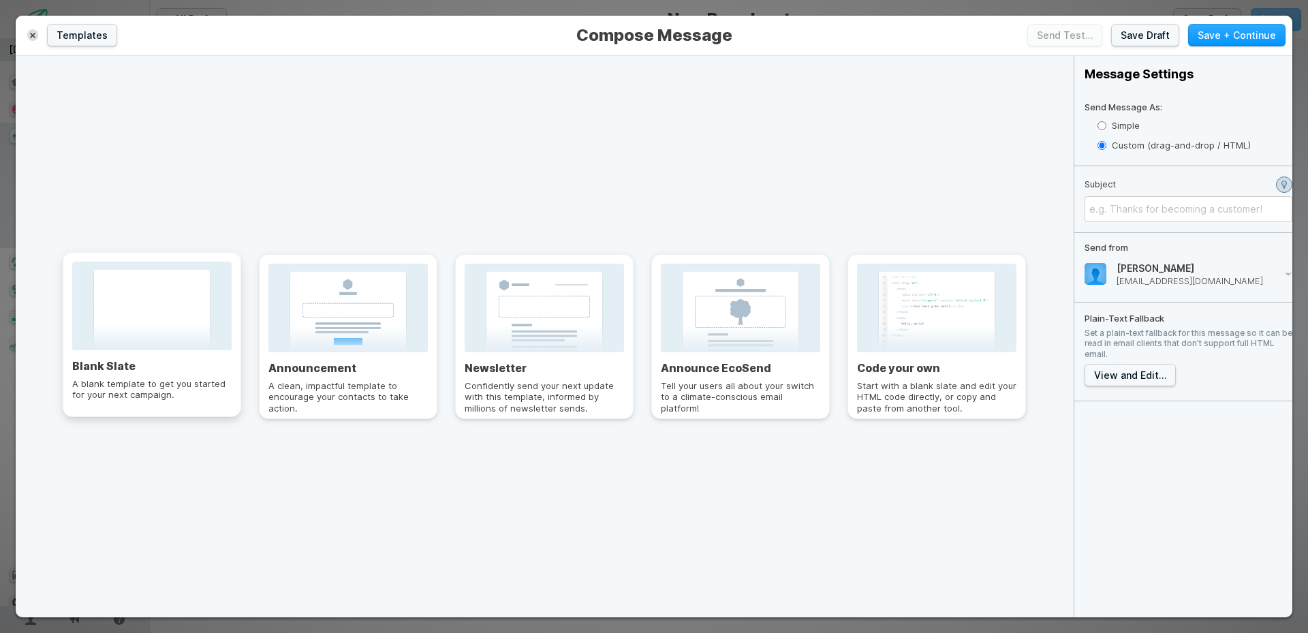
click at [127, 335] on div at bounding box center [151, 306] width 159 height 89
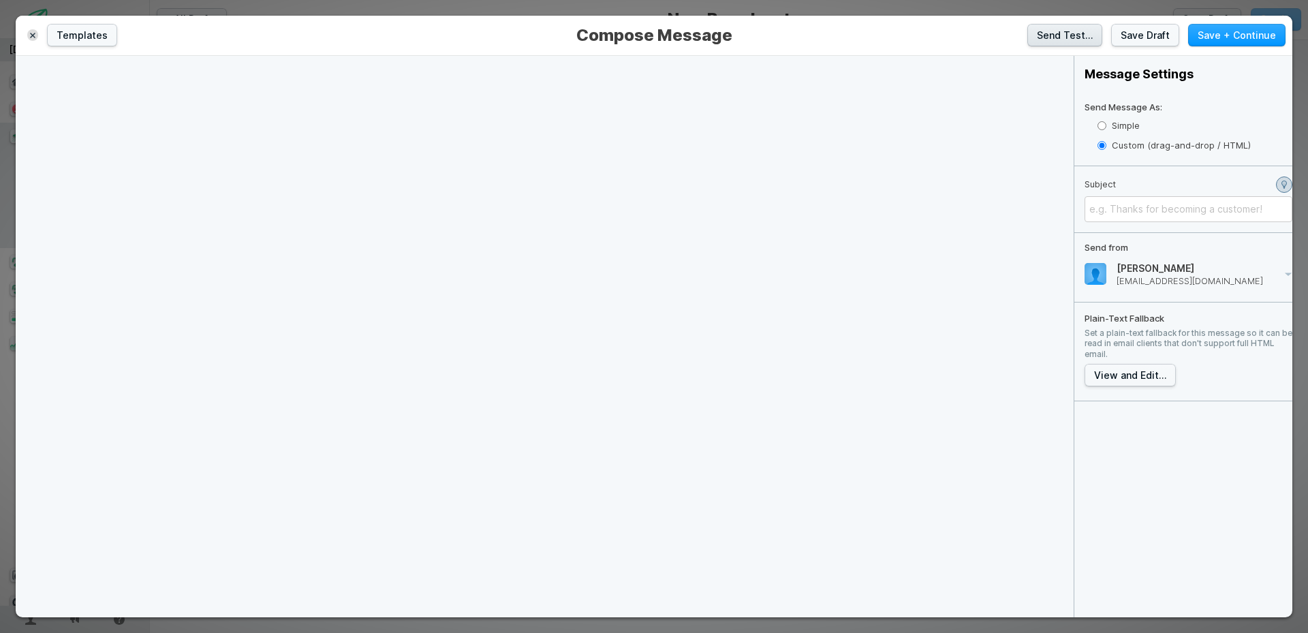
click at [1072, 27] on button "Send Test…" at bounding box center [1064, 35] width 75 height 22
